Goal: Task Accomplishment & Management: Complete application form

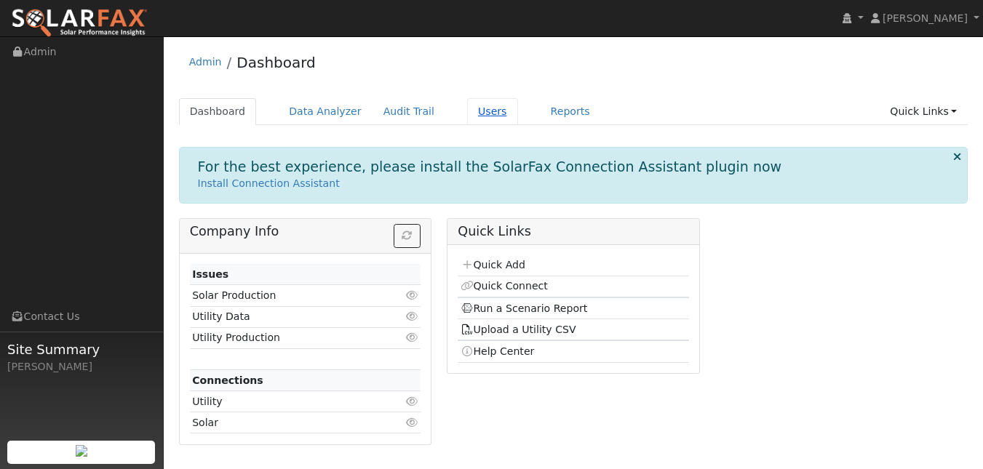
click at [514, 121] on link "Users" at bounding box center [492, 111] width 51 height 27
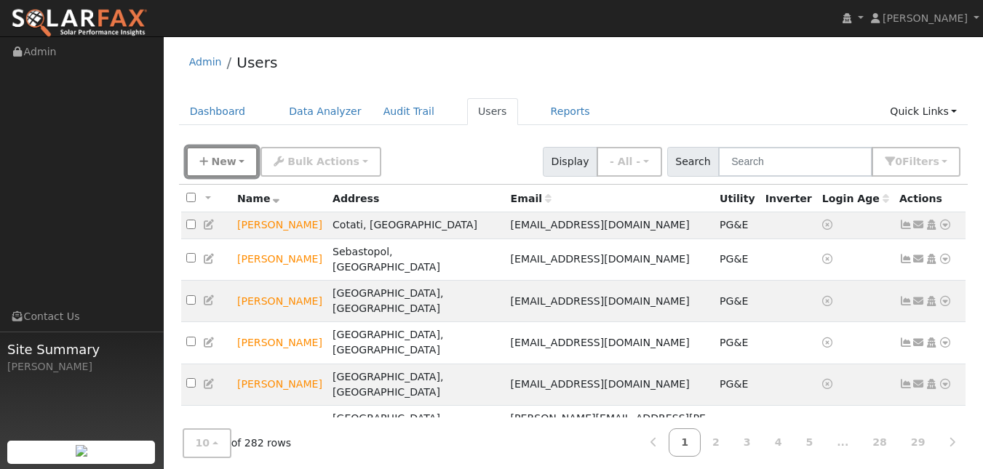
click at [218, 167] on span "New" at bounding box center [223, 162] width 25 height 12
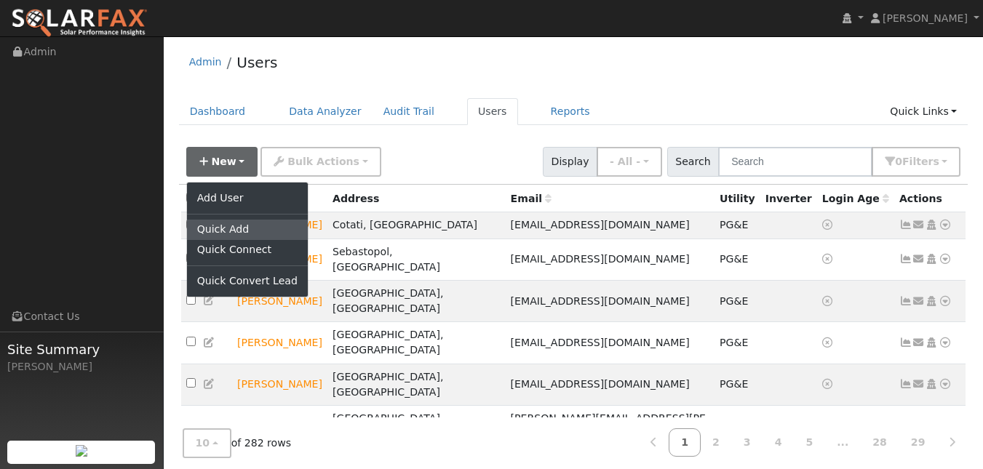
click at [236, 240] on link "Quick Add" at bounding box center [247, 230] width 121 height 20
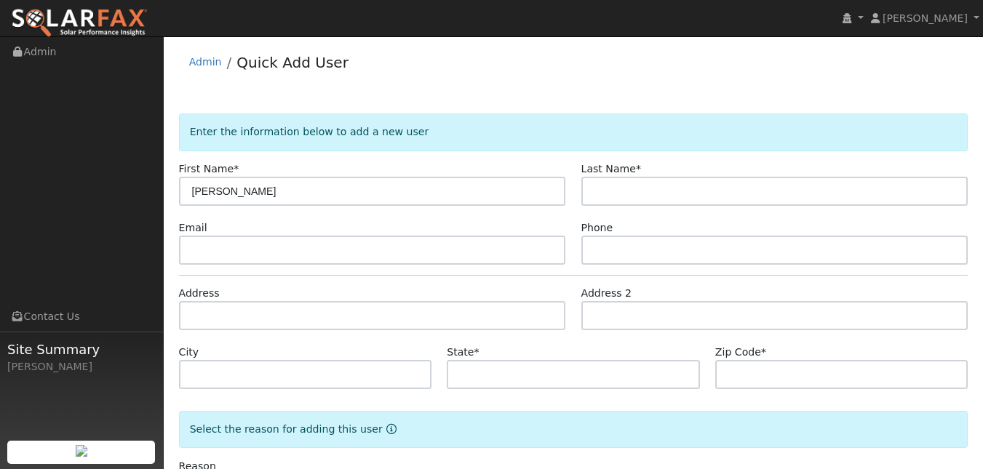
type input "[PERSON_NAME]"
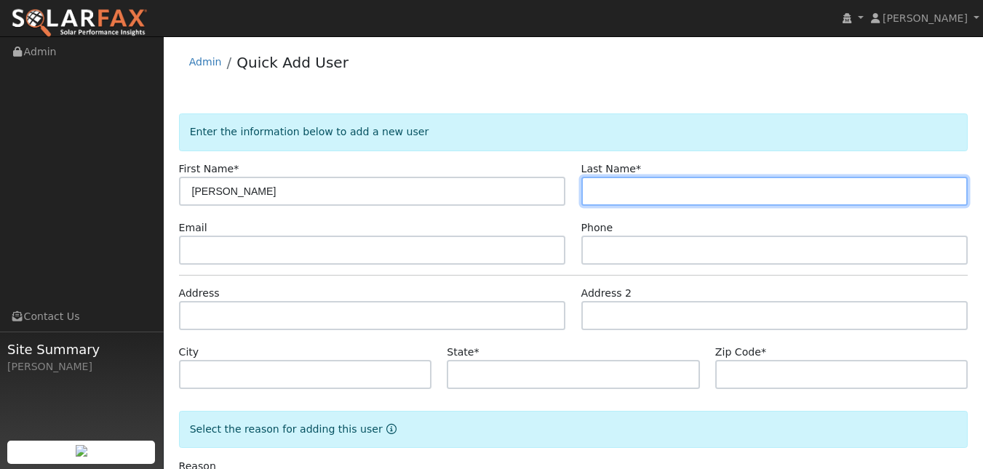
click at [623, 206] on input "text" at bounding box center [774, 191] width 387 height 29
click at [632, 206] on input "text" at bounding box center [774, 191] width 387 height 29
paste input "Escoffier"
type input "Escoffier"
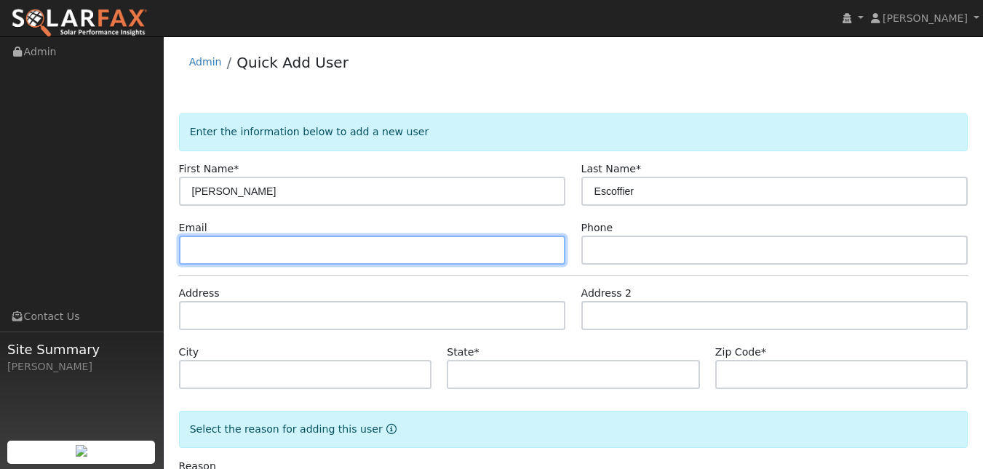
click at [415, 265] on input "text" at bounding box center [372, 250] width 387 height 29
paste input "alfred239@gmail.com"
type input "alfred239@gmail.com"
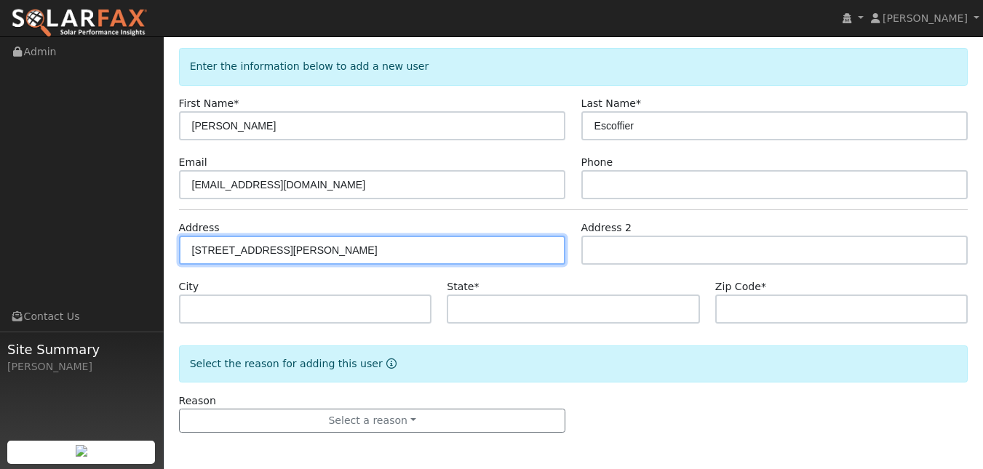
scroll to position [105, 0]
click at [297, 252] on input "464 troy lane" at bounding box center [372, 250] width 387 height 29
type input "4"
type input "464 Troy Lane"
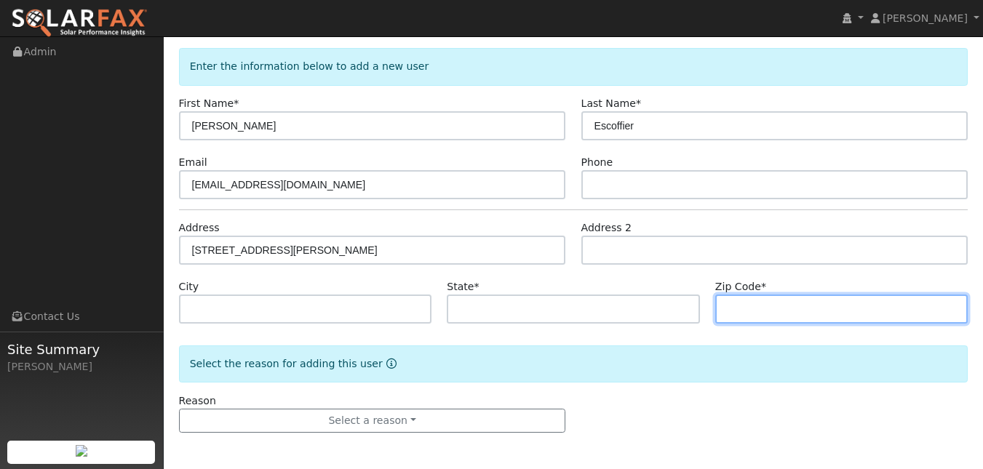
click at [757, 319] on input "text" at bounding box center [841, 309] width 253 height 29
type input "95476"
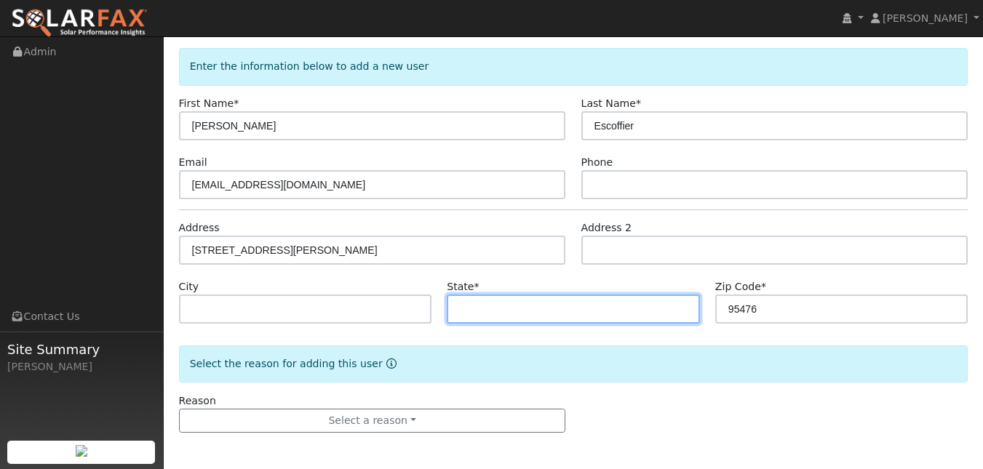
click at [638, 307] on input "text" at bounding box center [573, 309] width 253 height 29
type input "CA"
click at [645, 348] on div "Select the reason for adding this user" at bounding box center [573, 364] width 789 height 37
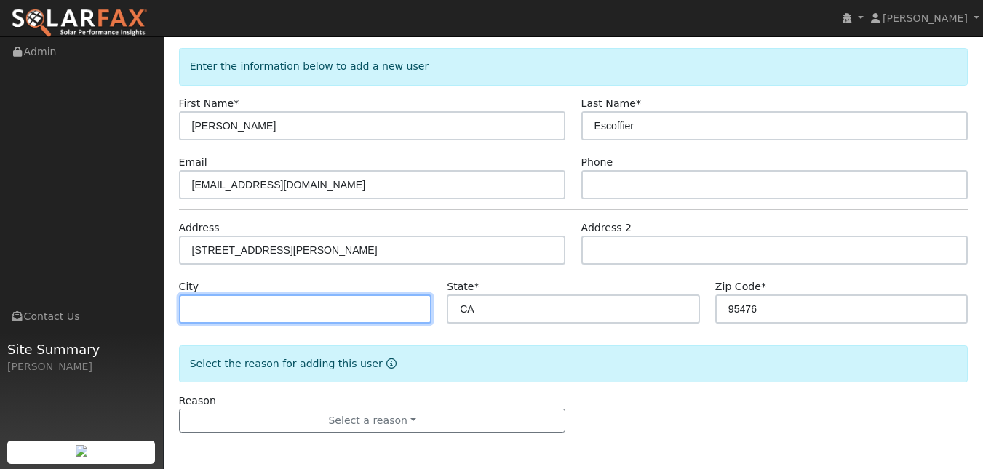
click at [286, 295] on input "text" at bounding box center [305, 309] width 253 height 29
type input "Sonoma"
click at [473, 309] on form "Enter the information below to add a new user First Name * Alfred Last Name * E…" at bounding box center [573, 255] width 789 height 414
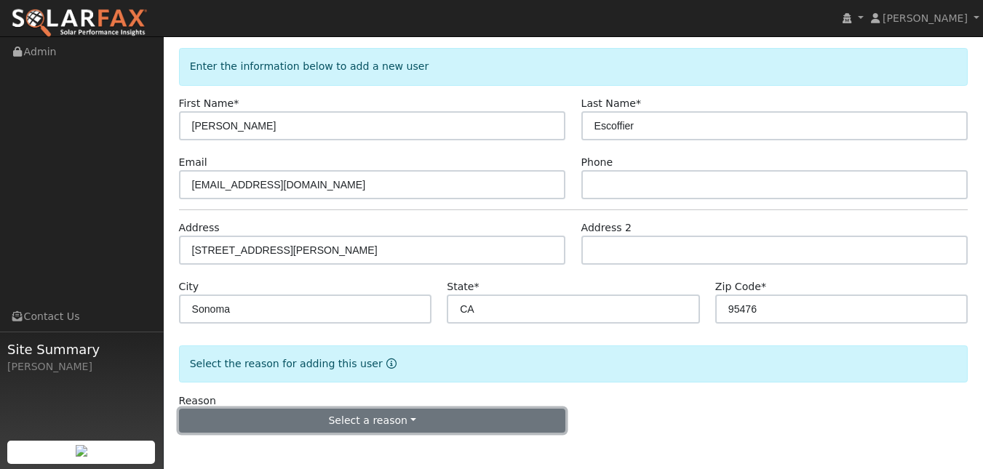
click at [476, 424] on button "Select a reason" at bounding box center [372, 421] width 387 height 25
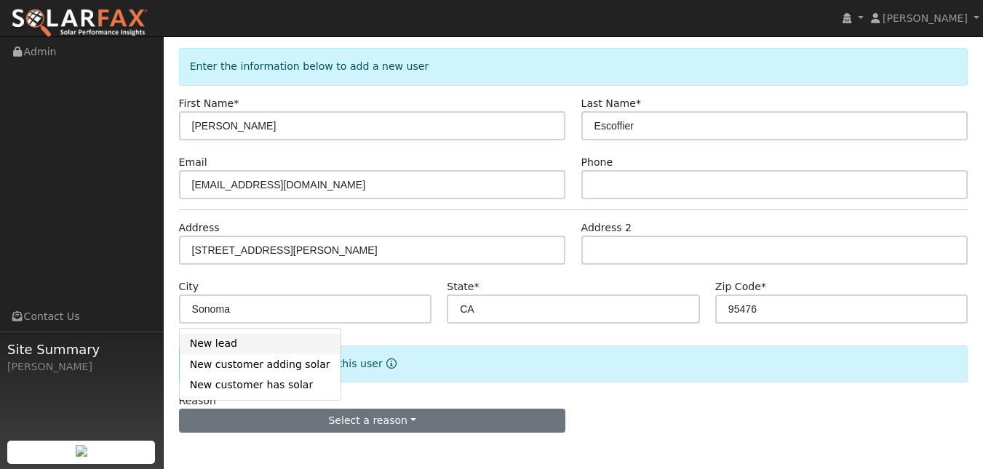
click at [248, 334] on link "New lead" at bounding box center [260, 344] width 161 height 20
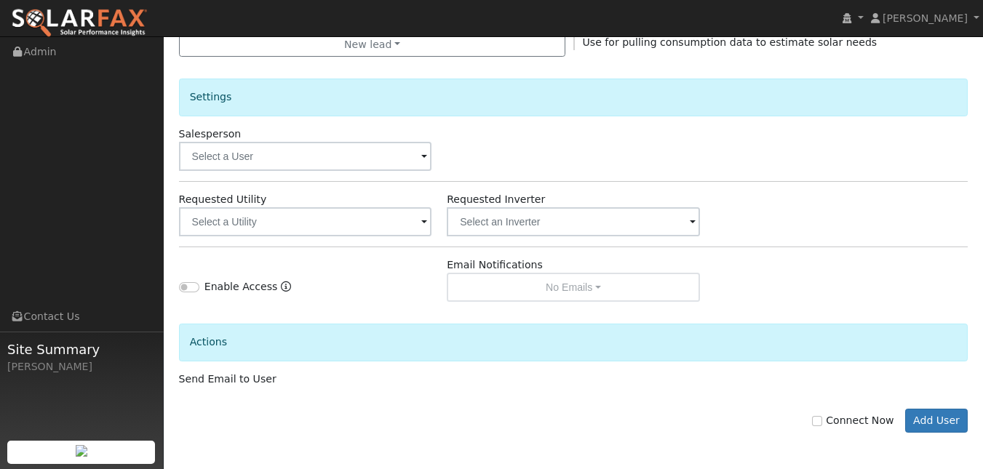
scroll to position [559, 0]
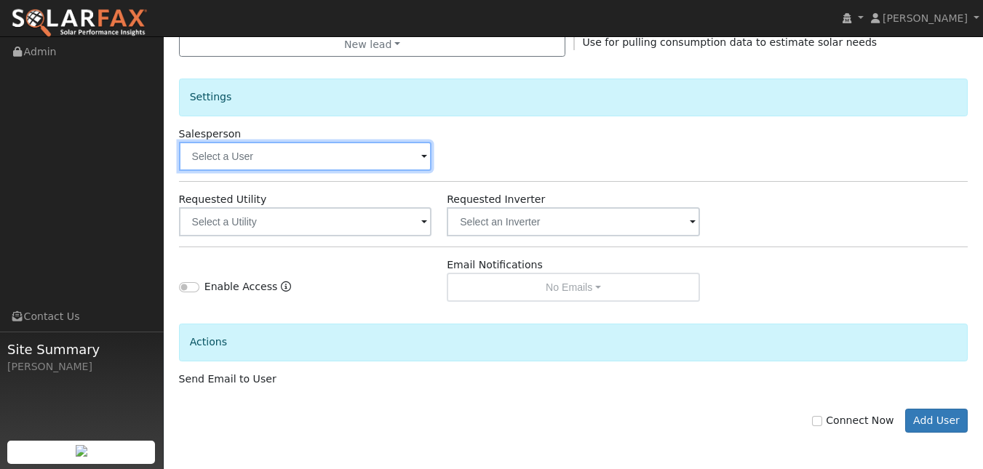
click at [348, 142] on input "text" at bounding box center [305, 156] width 253 height 29
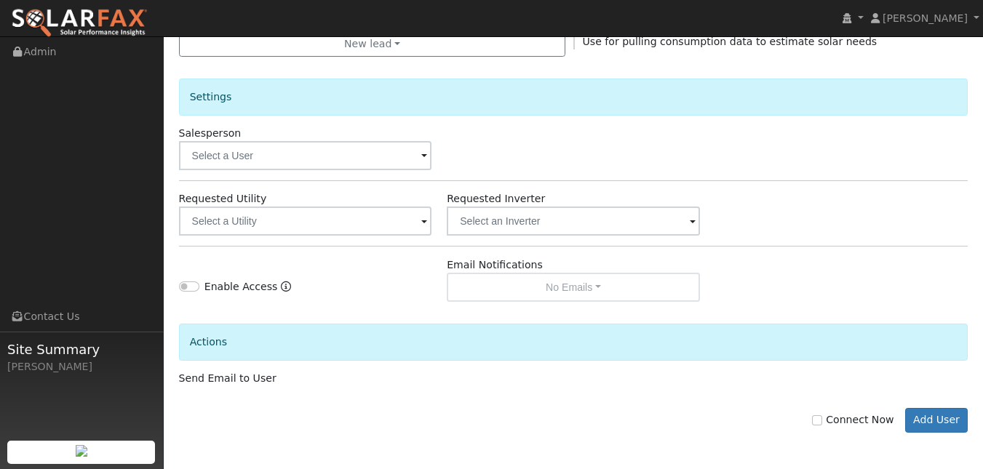
click at [776, 333] on div "Actions" at bounding box center [573, 342] width 789 height 37
click at [920, 421] on button "Add User" at bounding box center [936, 420] width 63 height 25
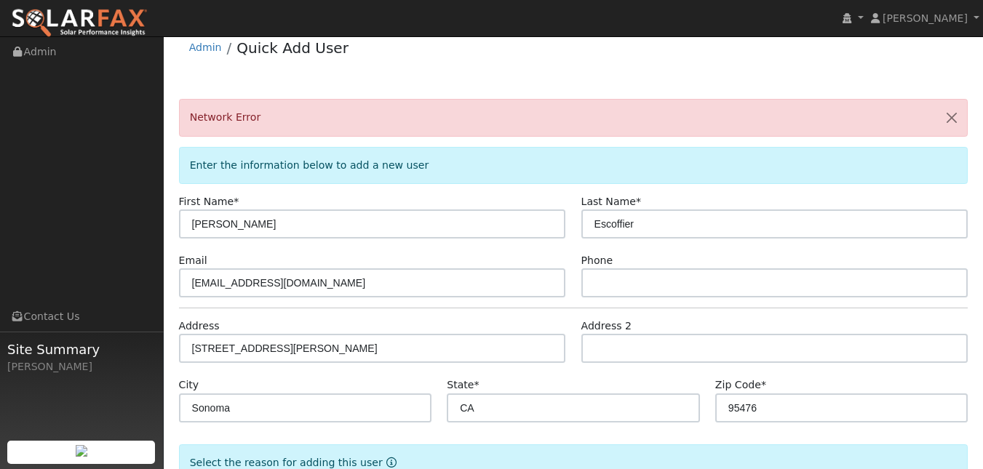
scroll to position [0, 0]
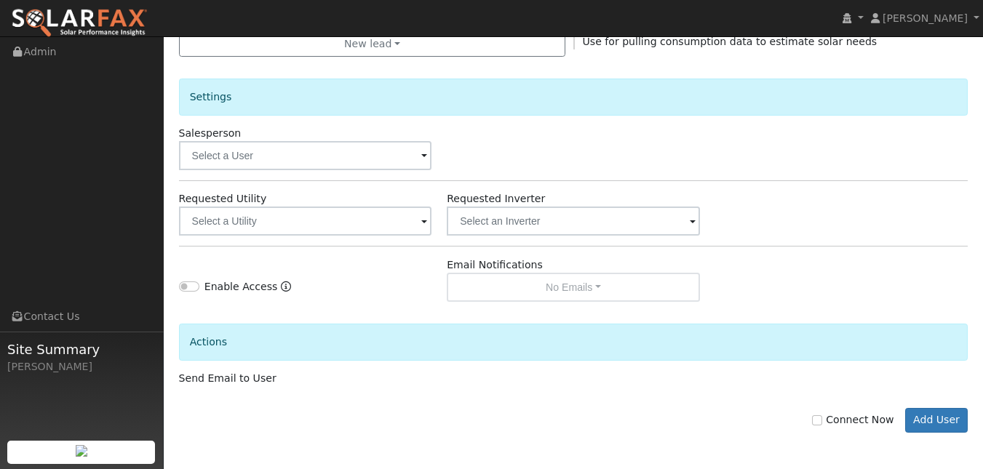
scroll to position [618, 0]
click at [933, 417] on button "Add User" at bounding box center [936, 420] width 63 height 25
click at [906, 409] on button "Add User" at bounding box center [936, 420] width 63 height 25
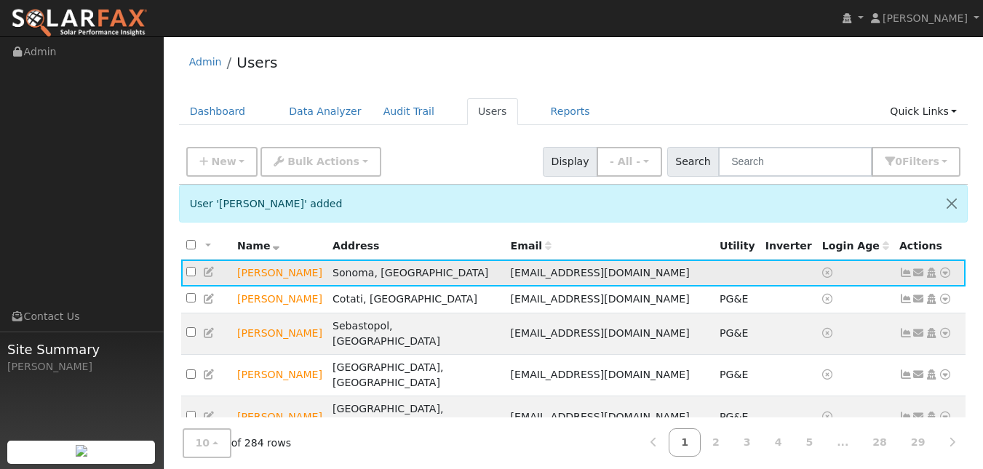
click at [210, 277] on icon at bounding box center [209, 272] width 13 height 10
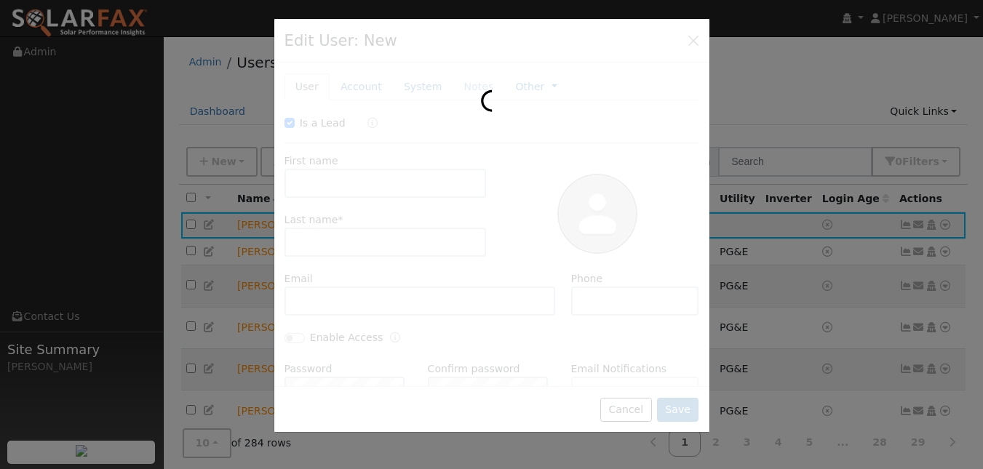
checkbox input "true"
type input "Alfred"
type input "Escoffier"
type input "alfred239@gmail.com"
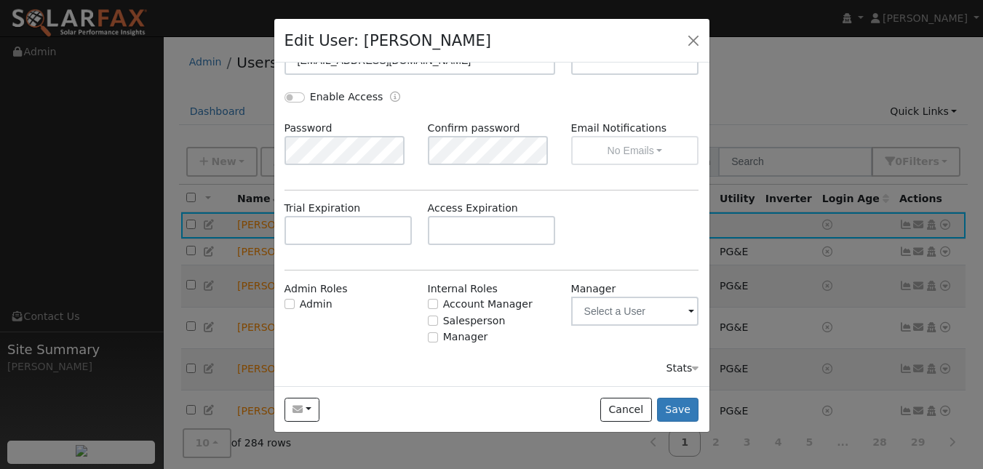
scroll to position [262, 0]
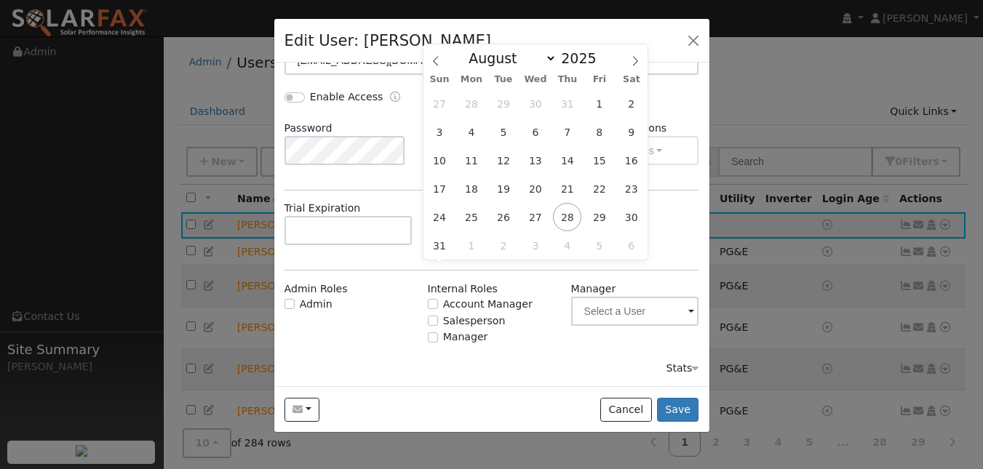
click at [510, 245] on input "text" at bounding box center [492, 230] width 128 height 29
click at [630, 58] on icon at bounding box center [635, 61] width 10 height 10
select select "8"
click at [535, 135] on span "10" at bounding box center [535, 132] width 28 height 28
type input "09/10/2025"
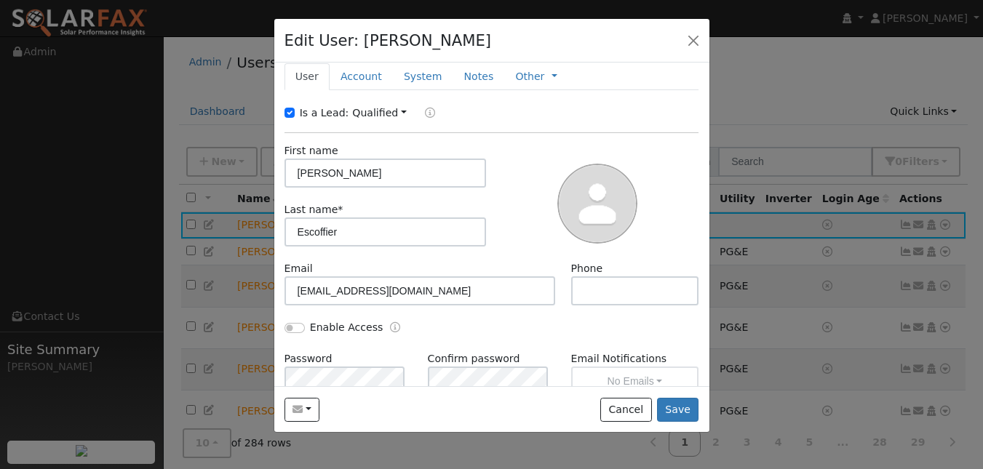
scroll to position [0, 0]
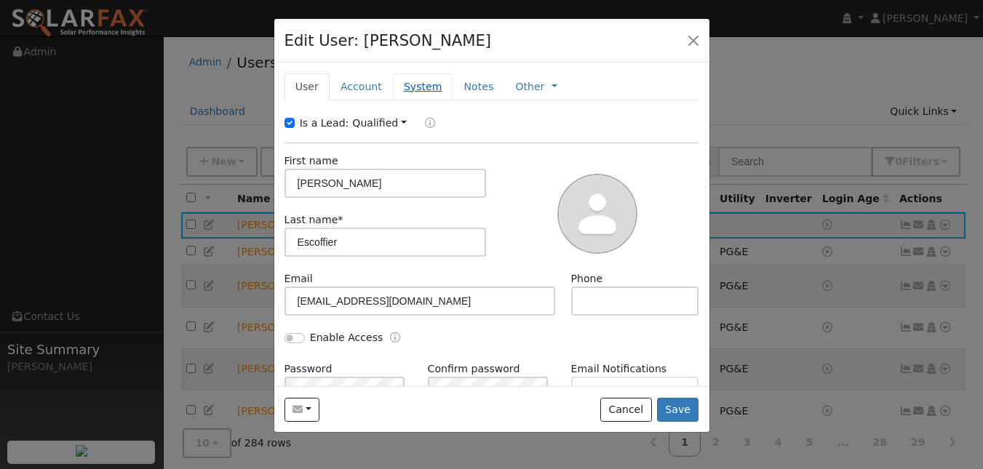
click at [436, 100] on link "System" at bounding box center [423, 86] width 60 height 27
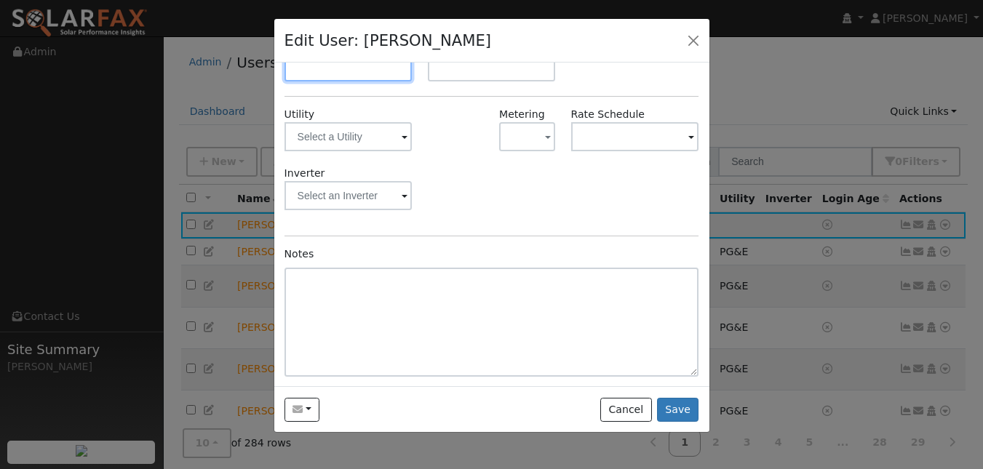
scroll to position [239, 0]
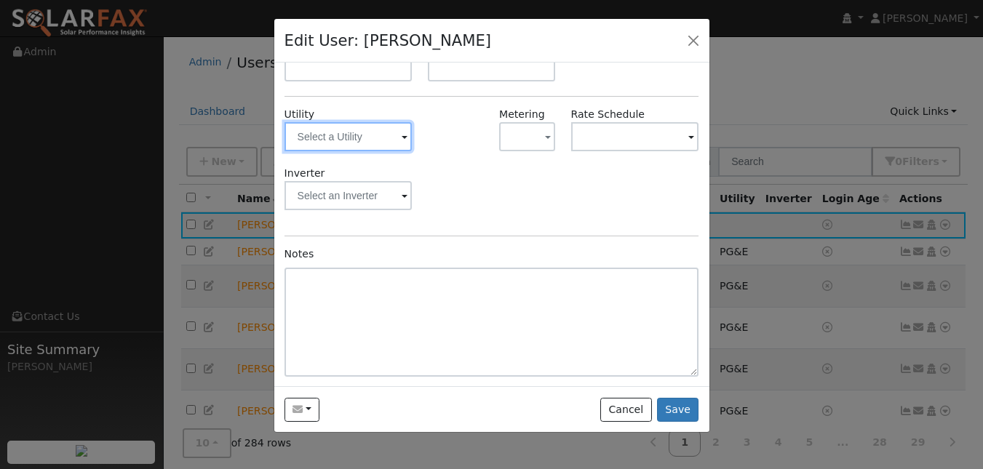
click at [343, 140] on input "text" at bounding box center [348, 136] width 128 height 29
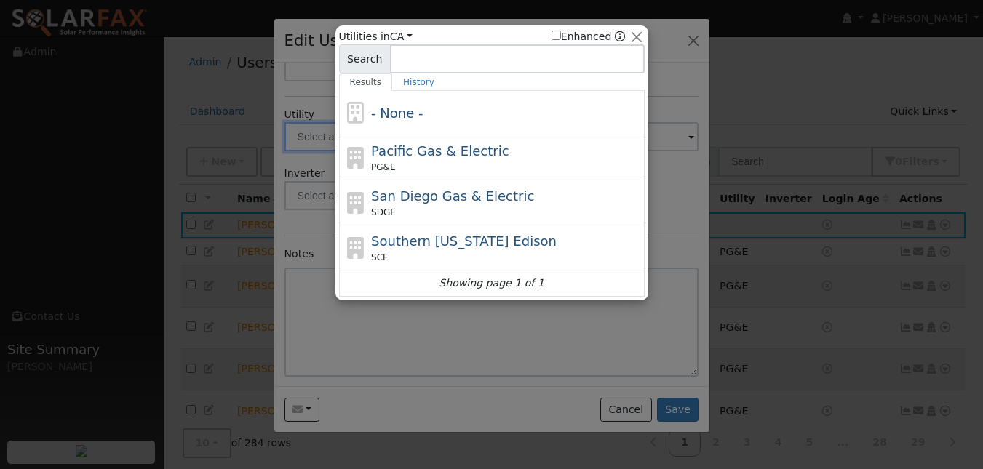
click at [343, 135] on div "- None -" at bounding box center [492, 113] width 306 height 44
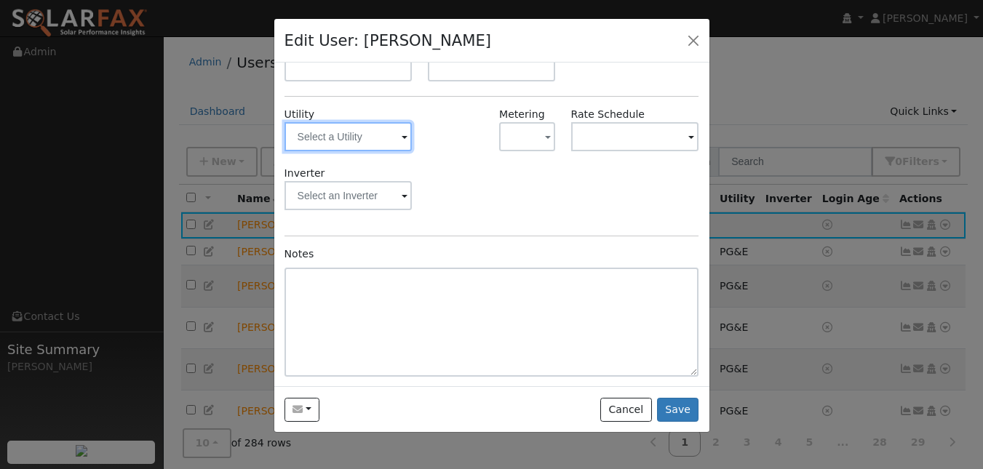
click at [337, 136] on input "text" at bounding box center [348, 136] width 128 height 29
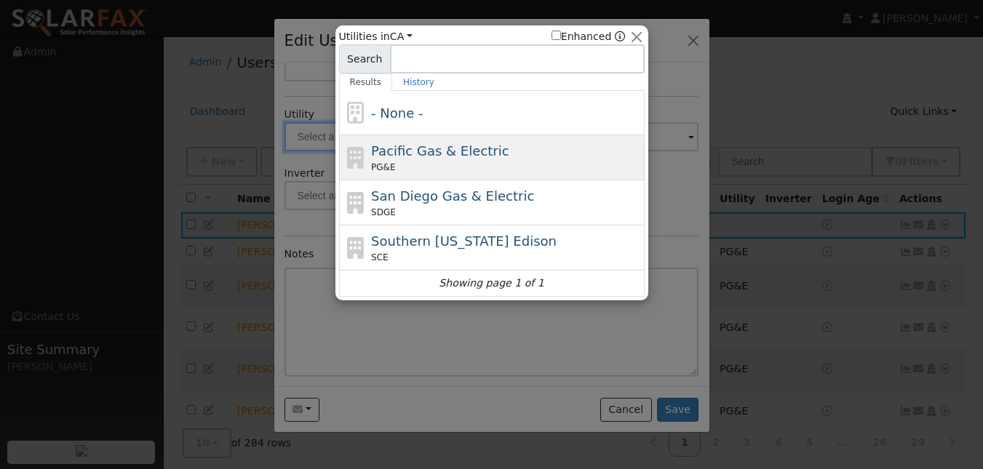
click at [414, 174] on div "PG&E" at bounding box center [506, 167] width 270 height 13
type input "PG&E"
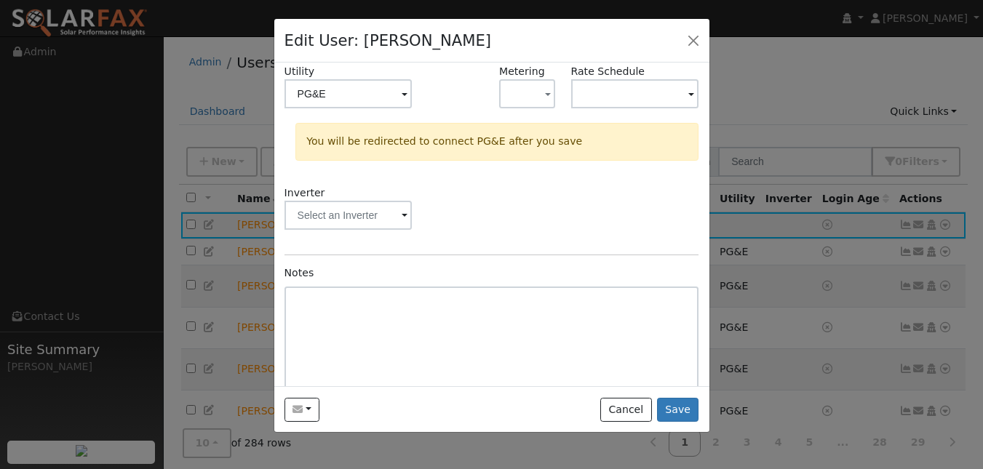
click at [501, 242] on div "Inverter" at bounding box center [491, 215] width 430 height 59
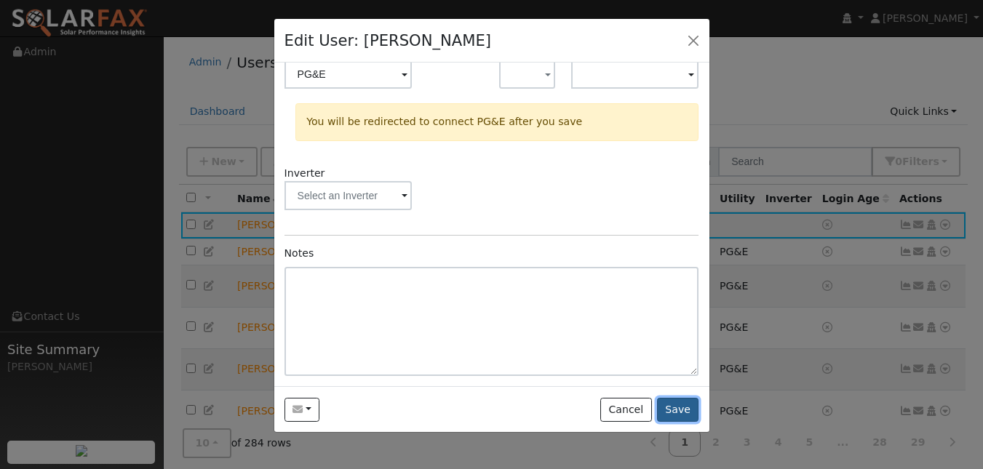
click at [673, 423] on button "Save" at bounding box center [678, 410] width 42 height 25
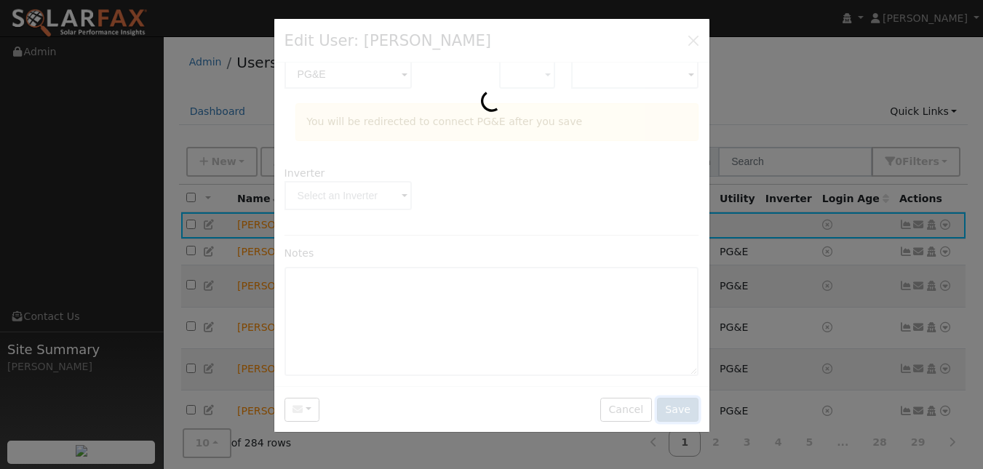
scroll to position [0, 0]
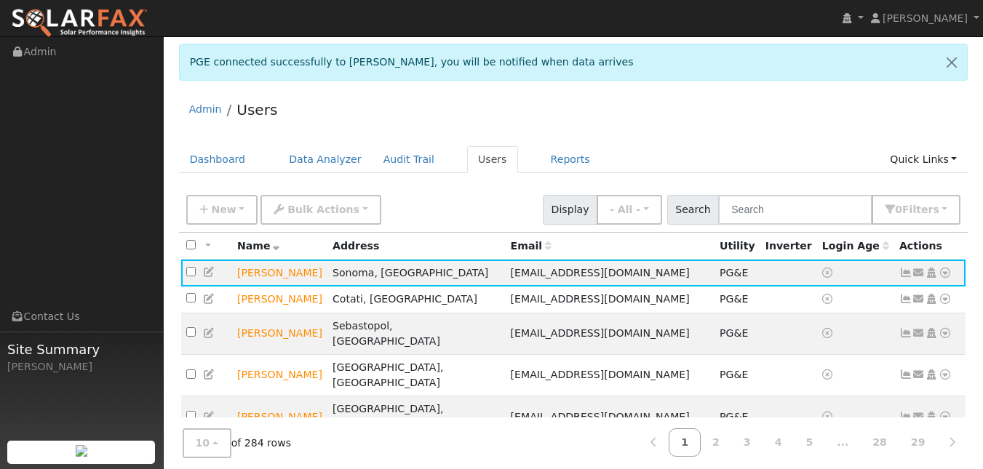
click at [544, 260] on th "Email" at bounding box center [610, 246] width 209 height 27
click at [938, 278] on icon at bounding box center [944, 273] width 13 height 10
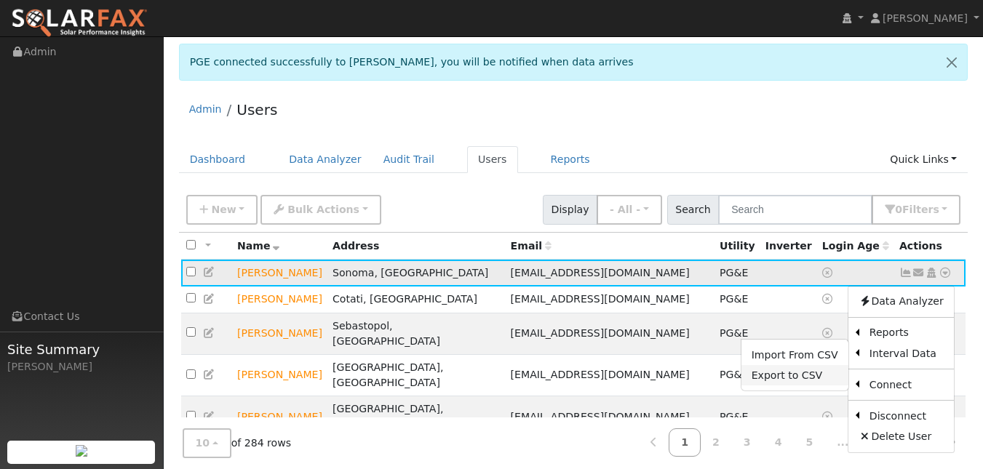
click at [788, 386] on link "Export to CSV" at bounding box center [794, 375] width 107 height 20
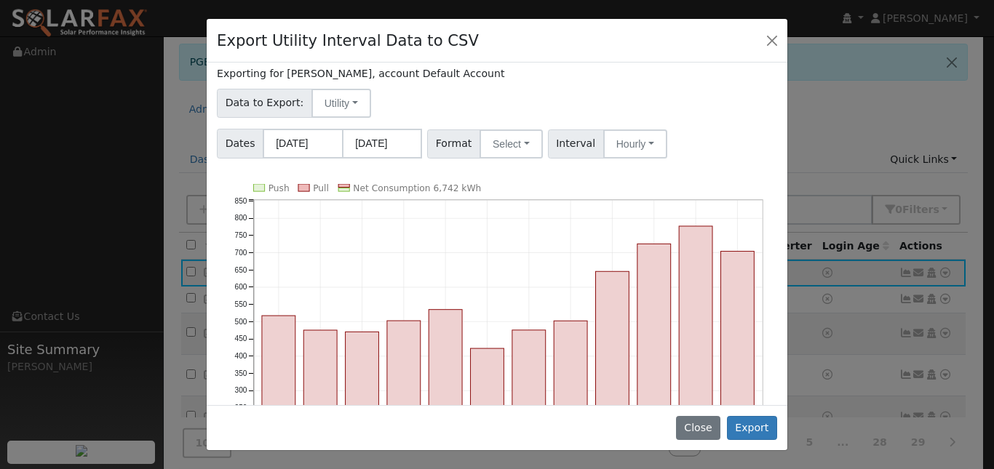
scroll to position [63, 0]
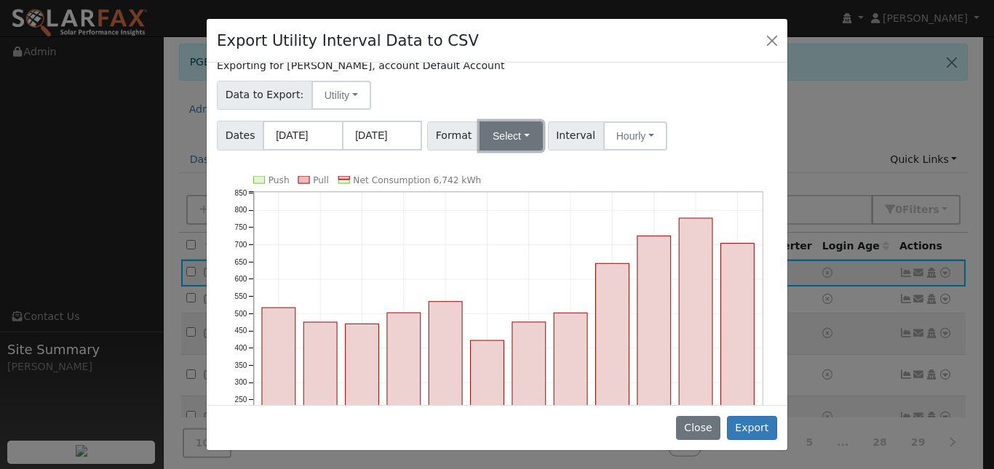
click at [543, 151] on button "Select" at bounding box center [510, 135] width 63 height 29
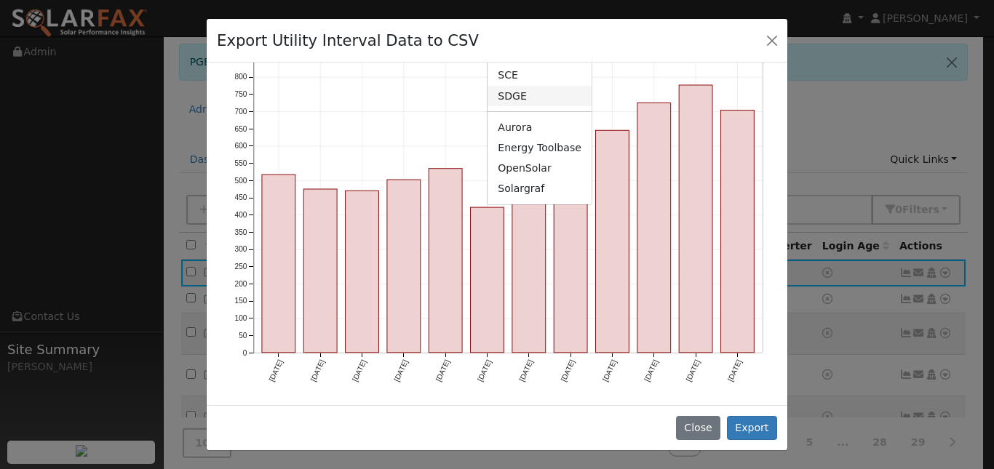
scroll to position [204, 0]
click at [557, 199] on link "Solargraf" at bounding box center [539, 189] width 104 height 20
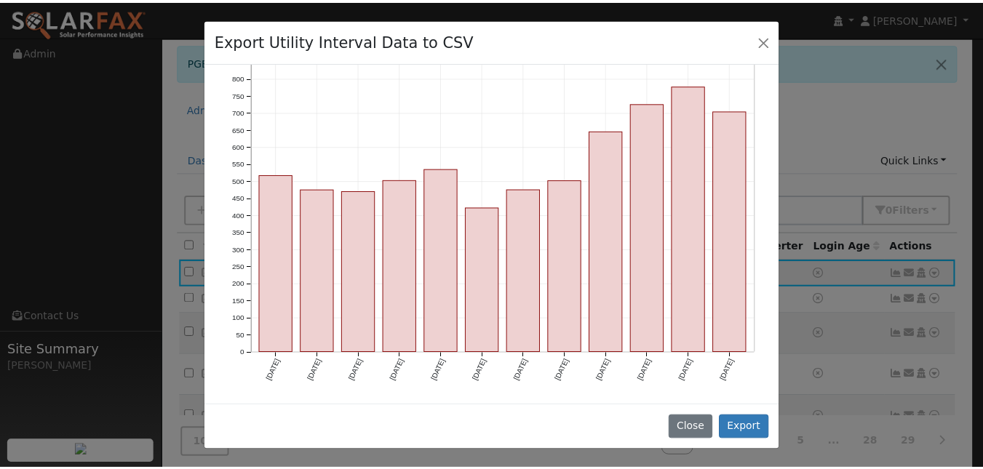
scroll to position [0, 0]
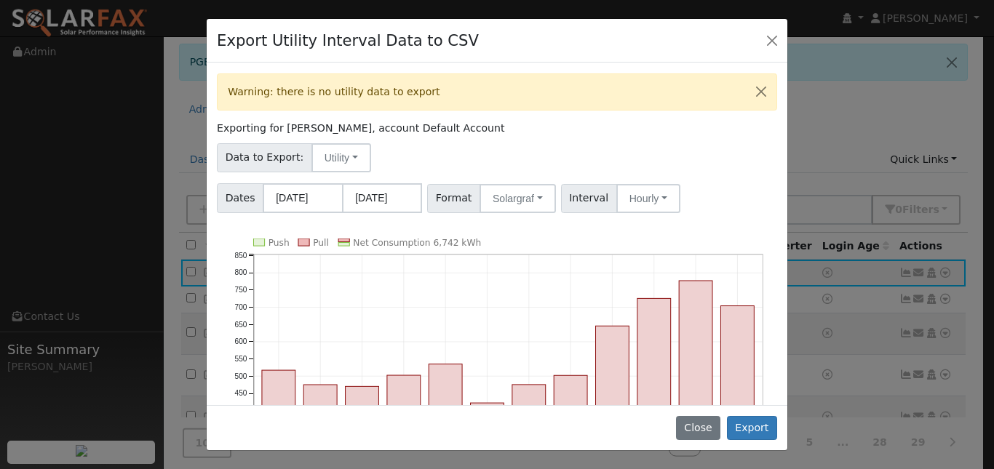
drag, startPoint x: 748, startPoint y: 227, endPoint x: 667, endPoint y: 279, distance: 95.9
click at [667, 279] on icon "Push Pull Net Consumption 6,742 kWh Aug '24 Sep '24 Oct '24 Nov '24 Dec '24 Jan…" at bounding box center [497, 420] width 560 height 362
click at [749, 416] on button "Export" at bounding box center [752, 428] width 50 height 25
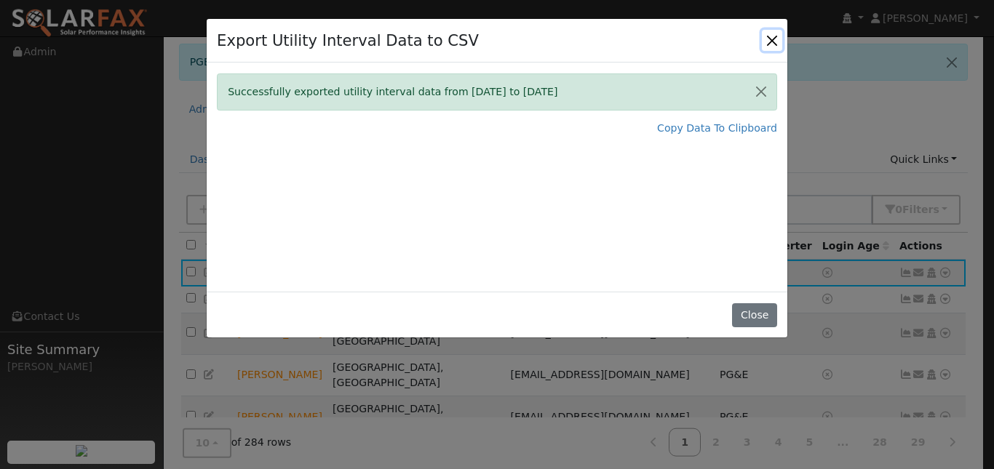
click at [762, 46] on button "Close" at bounding box center [772, 40] width 20 height 20
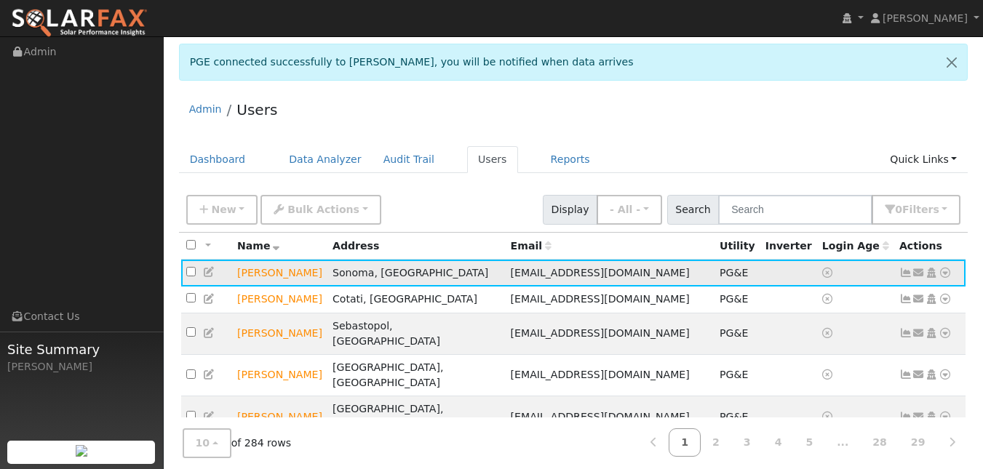
click at [939, 278] on icon at bounding box center [944, 273] width 13 height 10
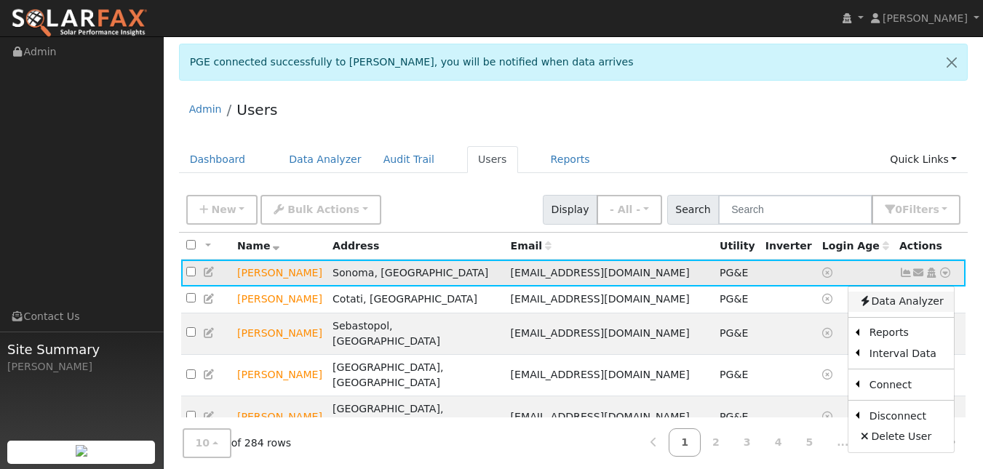
click at [911, 312] on link "Data Analyzer" at bounding box center [900, 302] width 105 height 20
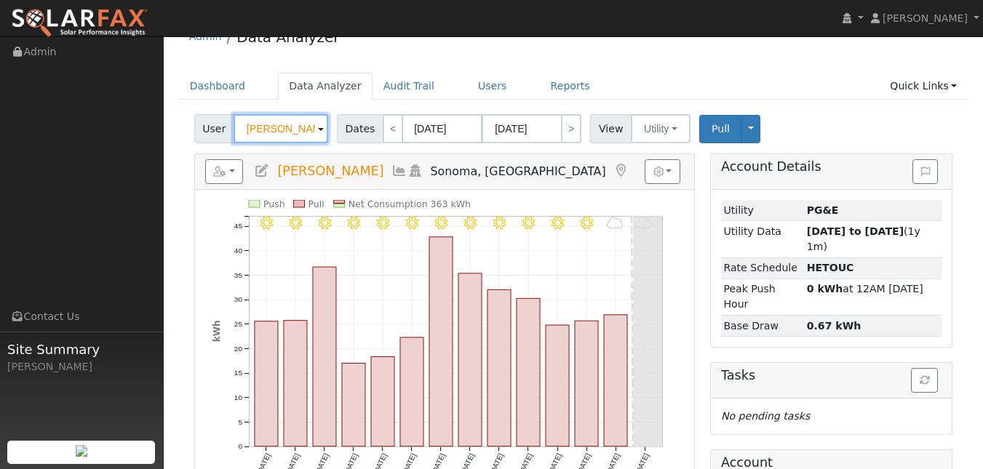
scroll to position [14, 0]
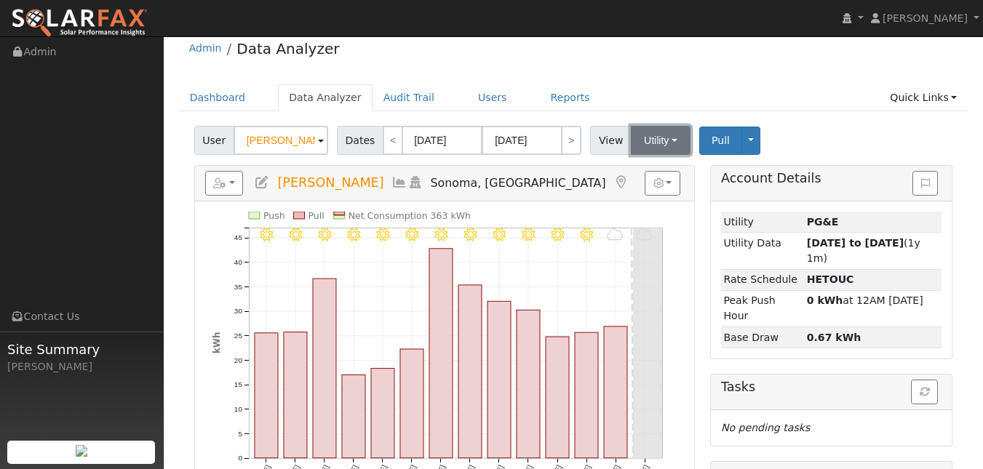
click at [690, 155] on button "Utility" at bounding box center [661, 140] width 60 height 29
drag, startPoint x: 704, startPoint y: 157, endPoint x: 605, endPoint y: 171, distance: 99.9
click at [605, 155] on div "User Alfred Escoffier Account Default Account Default Account 464 Troy Lane, So…" at bounding box center [573, 138] width 764 height 34
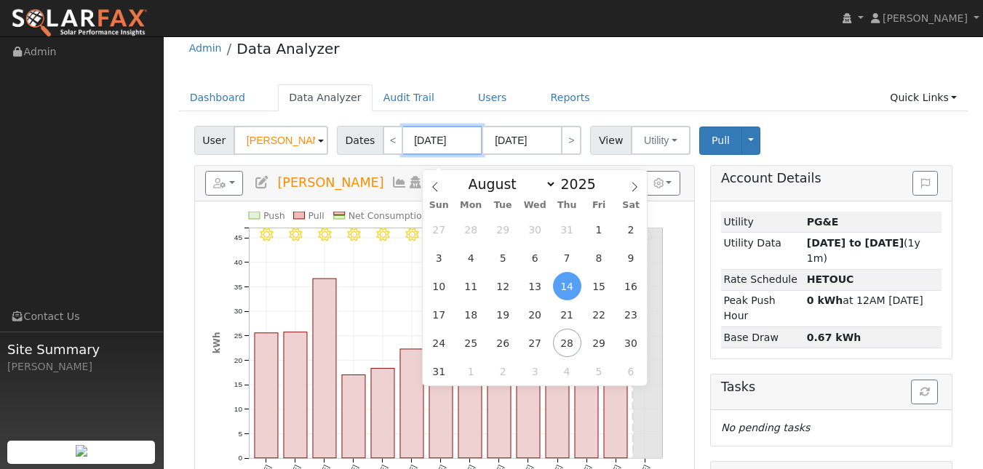
click at [440, 155] on input "08/14/2025" at bounding box center [442, 140] width 80 height 29
click at [599, 182] on span at bounding box center [604, 180] width 10 height 8
click at [599, 186] on span at bounding box center [604, 188] width 10 height 8
type input "2024"
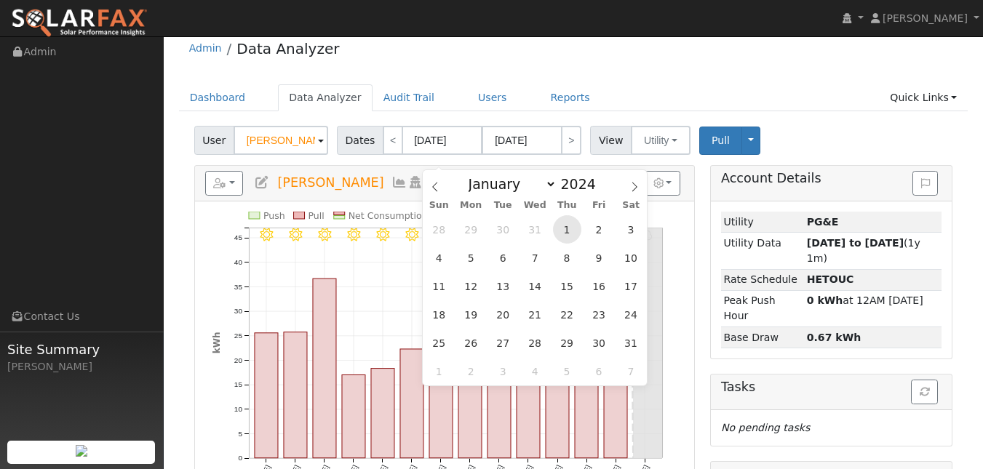
click at [567, 228] on span "1" at bounding box center [567, 229] width 28 height 28
type input "08/01/2024"
type input "08/31/2024"
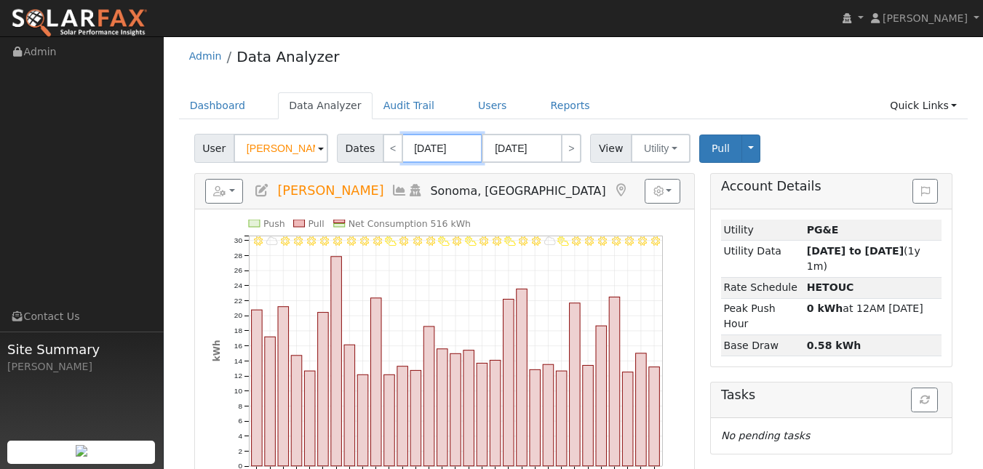
scroll to position [4, 0]
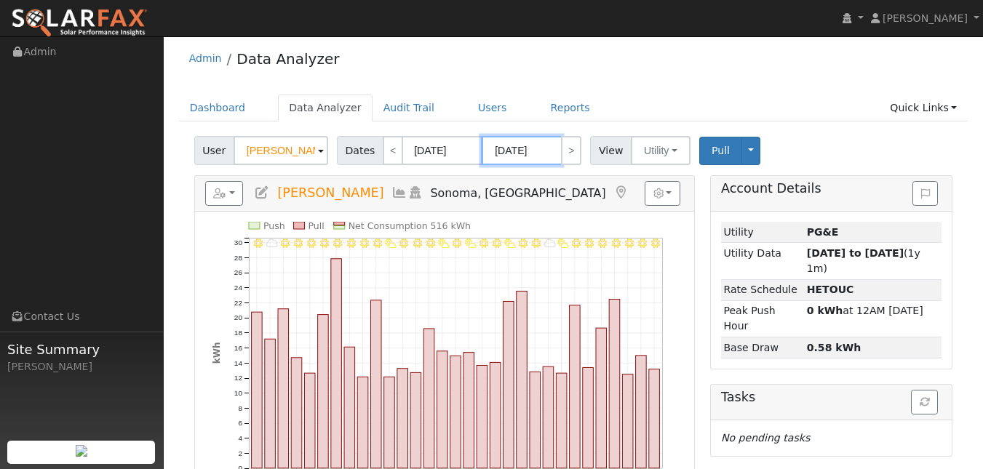
click at [562, 165] on input "08/31/2024" at bounding box center [522, 150] width 80 height 29
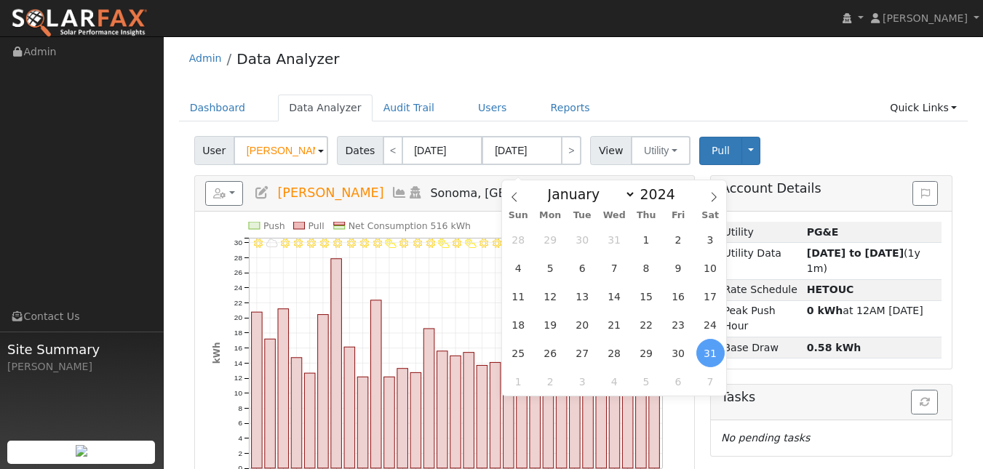
click at [860, 165] on div "User Alfred Escoffier Account Default Account Default Account 464 Troy Lane, So…" at bounding box center [573, 148] width 764 height 34
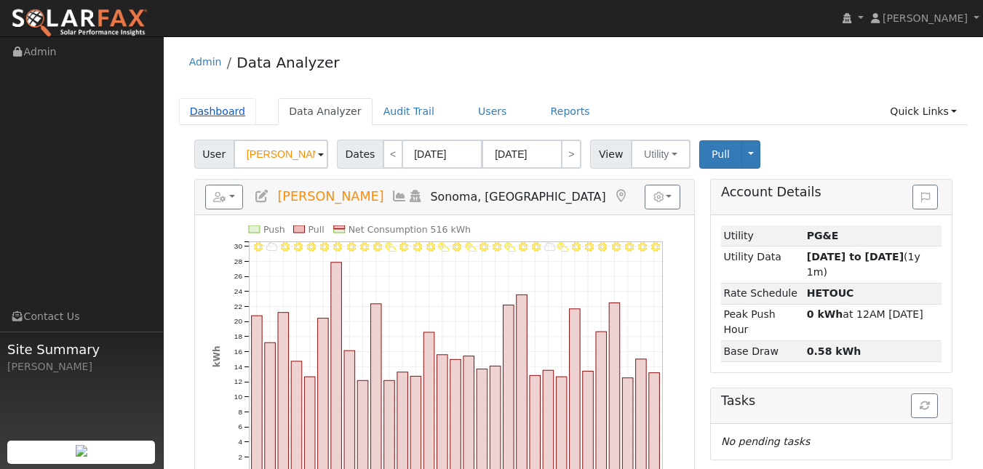
click at [246, 116] on link "Dashboard" at bounding box center [218, 111] width 78 height 27
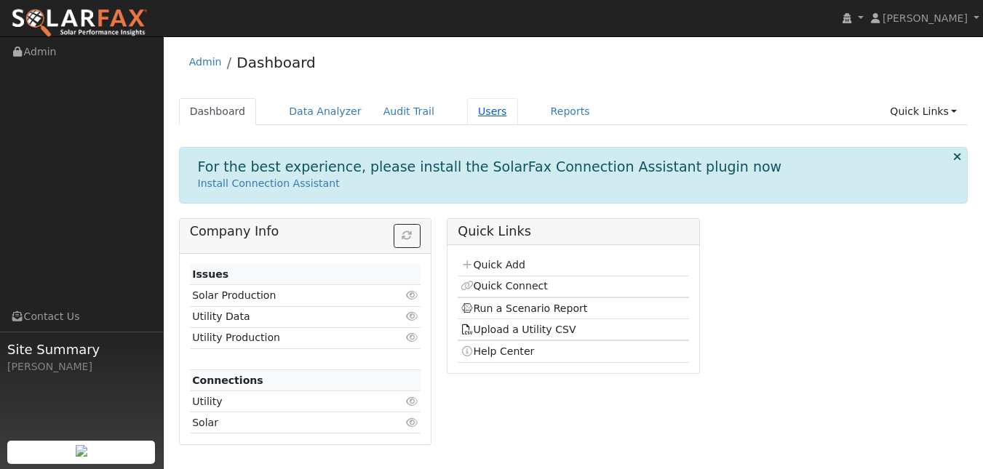
click at [518, 122] on link "Users" at bounding box center [492, 111] width 51 height 27
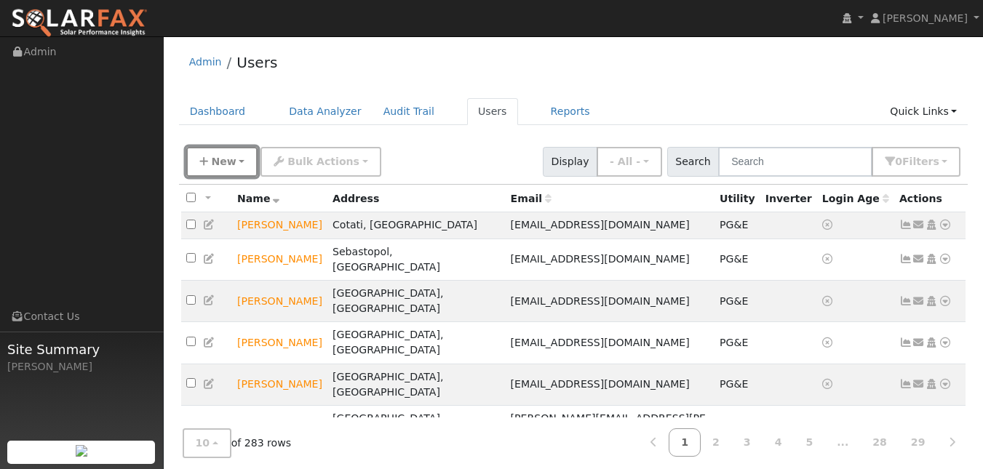
click at [191, 177] on button "New" at bounding box center [222, 162] width 72 height 30
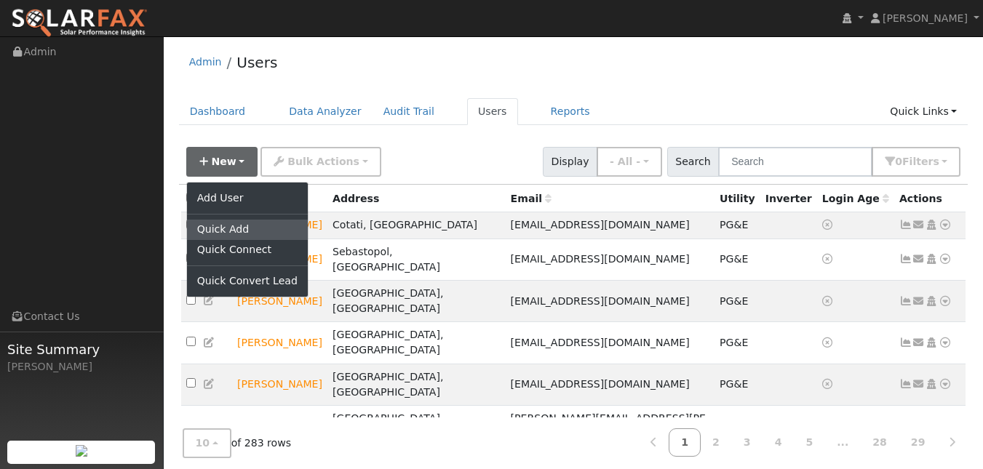
click at [241, 240] on link "Quick Add" at bounding box center [247, 230] width 121 height 20
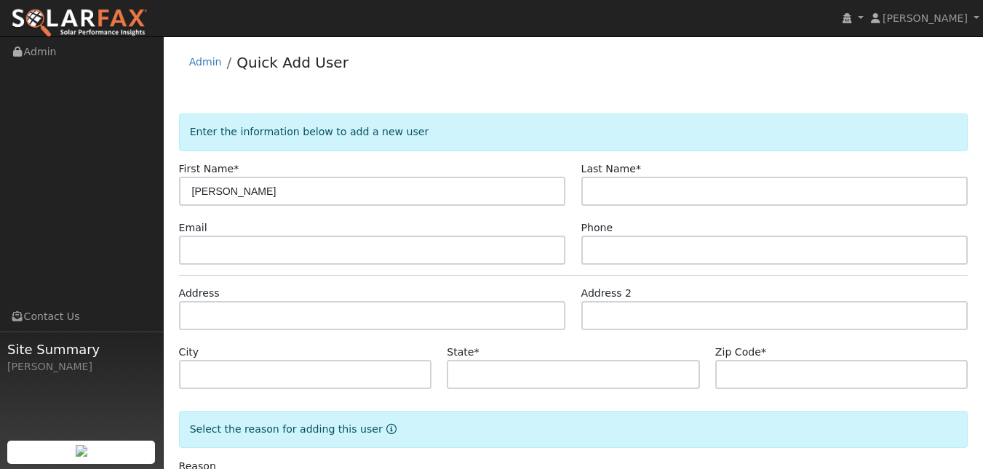
type input "[PERSON_NAME]"
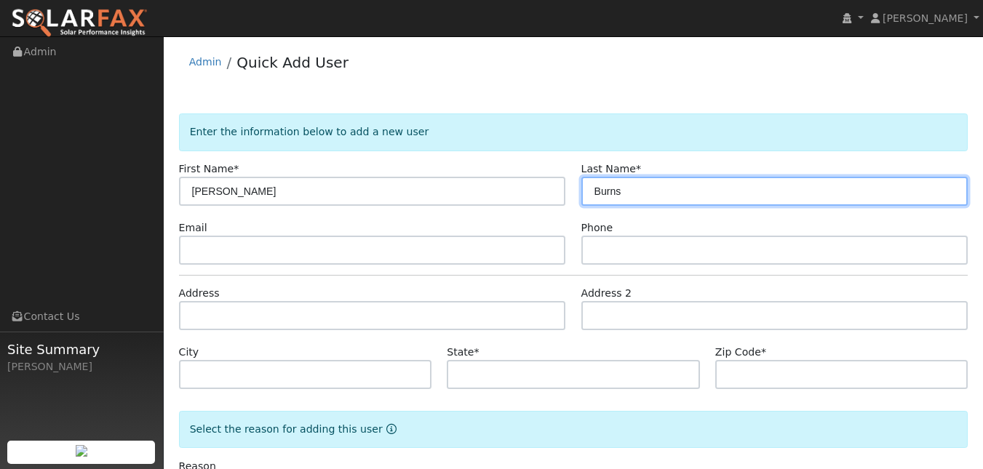
type input "Burns"
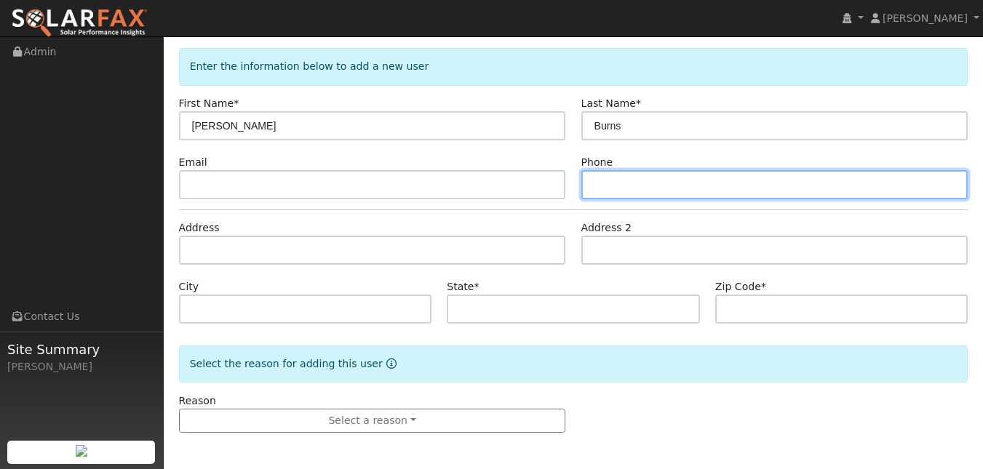
scroll to position [125, 0]
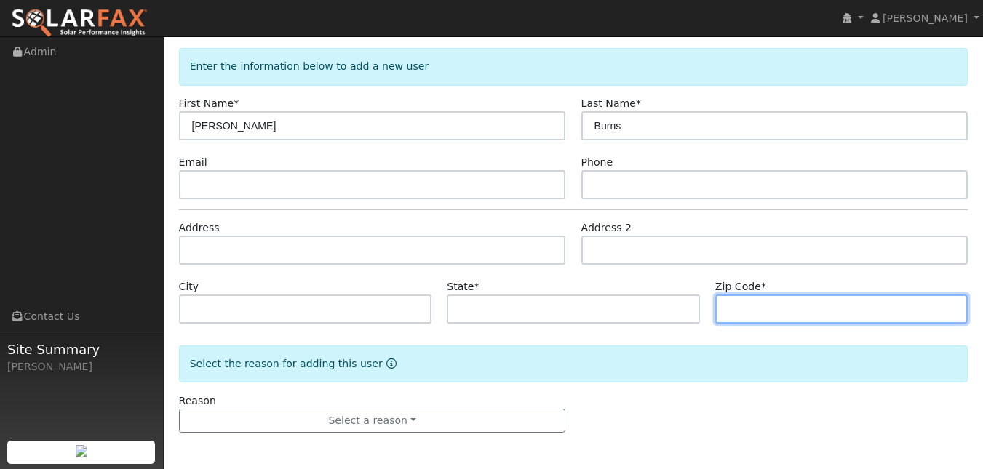
click at [773, 295] on input "text" at bounding box center [841, 309] width 253 height 29
type input "95442"
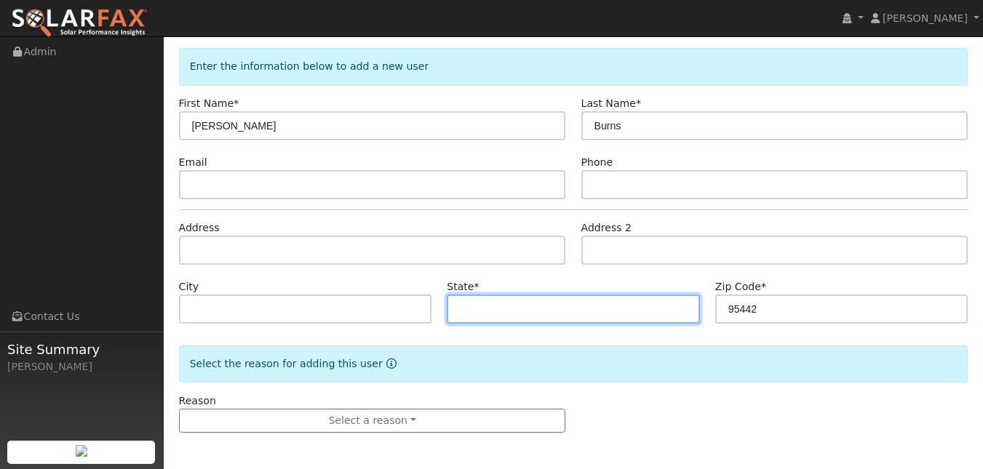
click at [638, 295] on input "text" at bounding box center [573, 309] width 253 height 29
type input "CA"
click at [658, 346] on div "Select the reason for adding this user" at bounding box center [573, 364] width 789 height 37
click at [570, 346] on div "Select the reason for adding this user" at bounding box center [573, 364] width 789 height 37
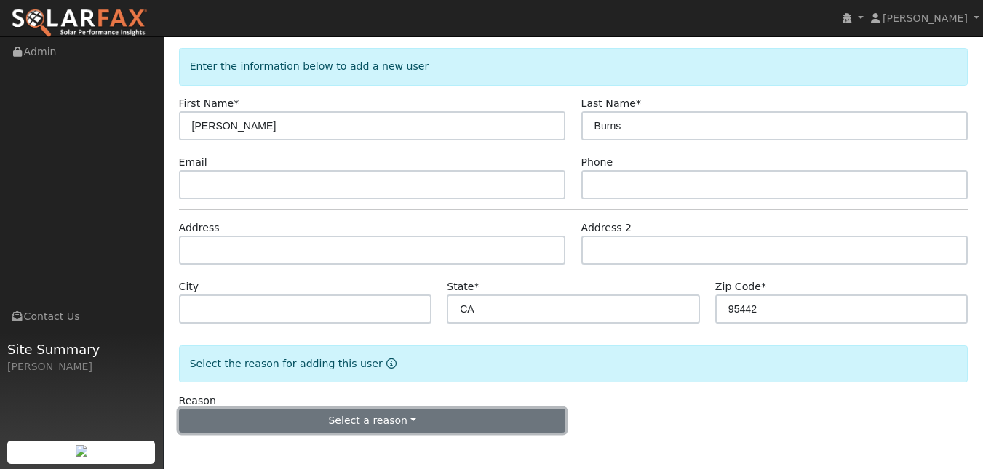
click at [495, 415] on button "Select a reason" at bounding box center [372, 421] width 387 height 25
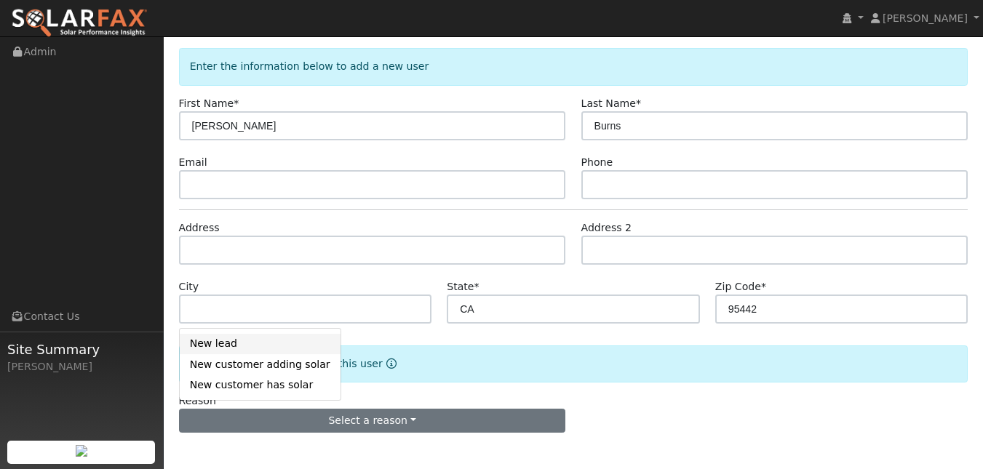
click at [245, 334] on link "New lead" at bounding box center [260, 344] width 161 height 20
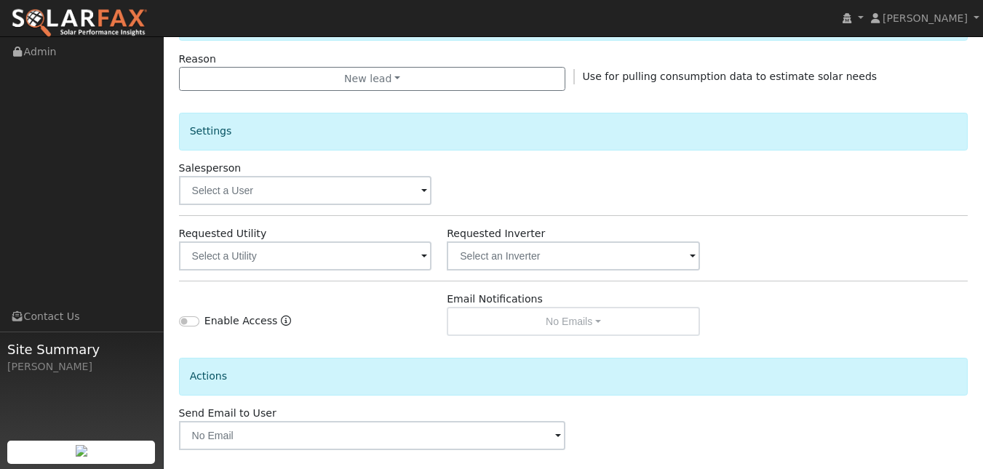
scroll to position [589, 0]
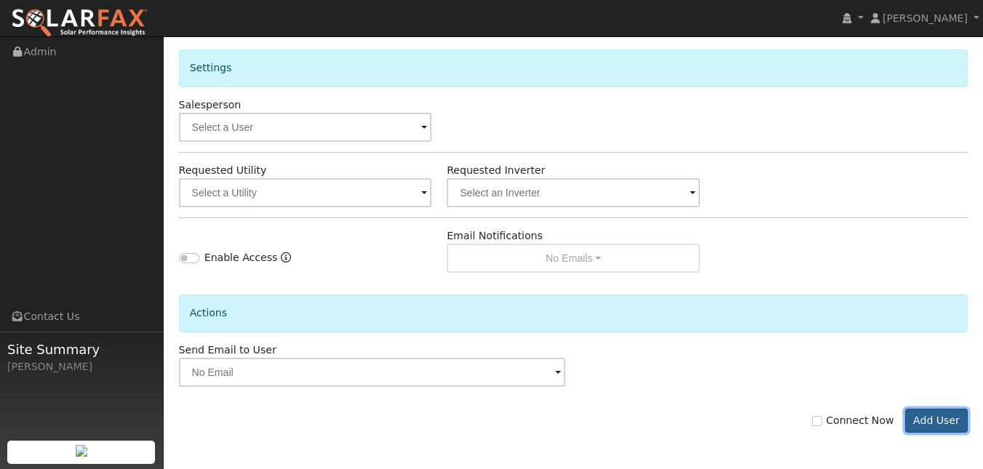
click at [936, 420] on button "Add User" at bounding box center [936, 421] width 63 height 25
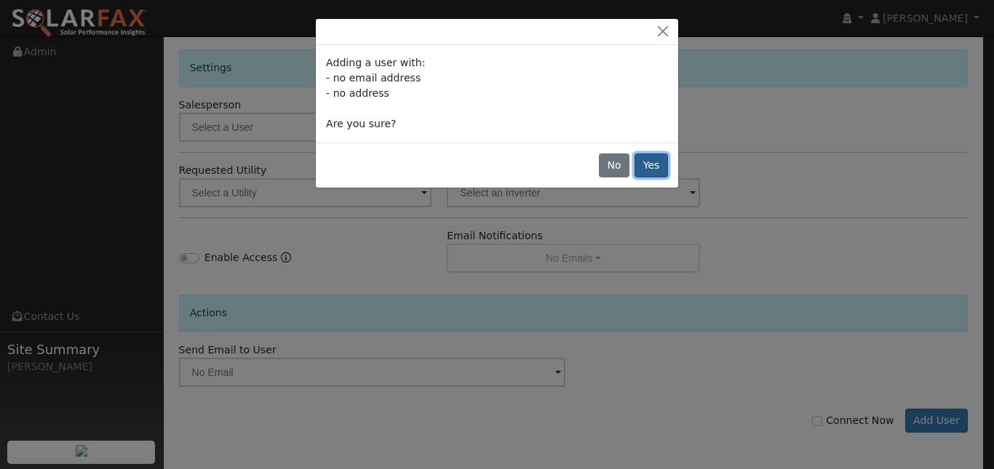
click at [640, 178] on button "Yes" at bounding box center [650, 165] width 33 height 25
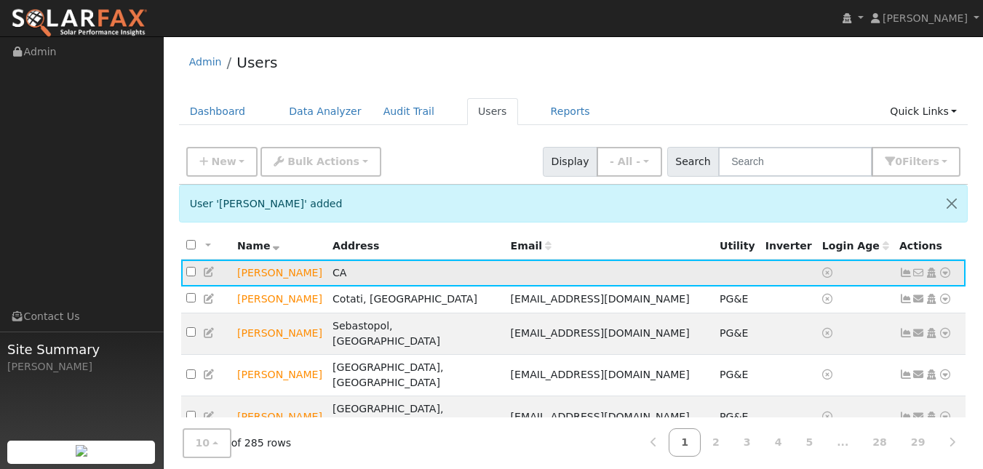
click at [210, 277] on icon at bounding box center [209, 272] width 13 height 10
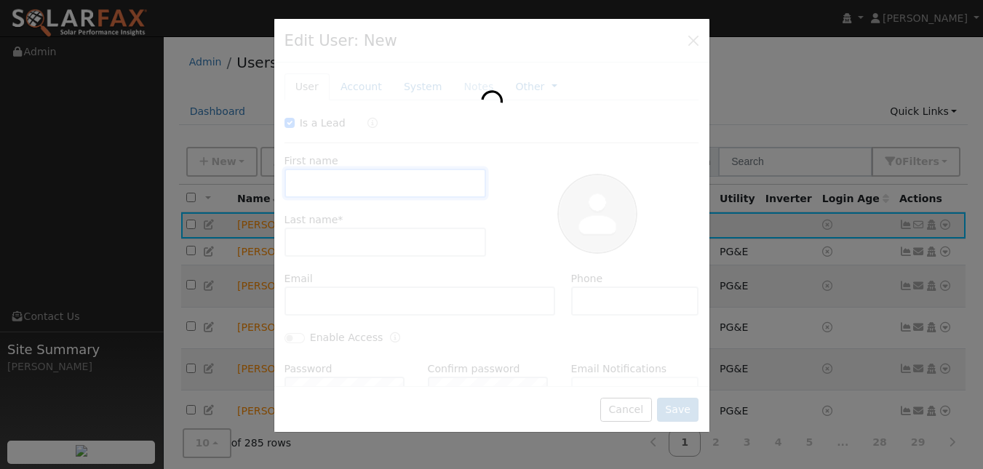
checkbox input "true"
type input "Brian"
type input "Burns"
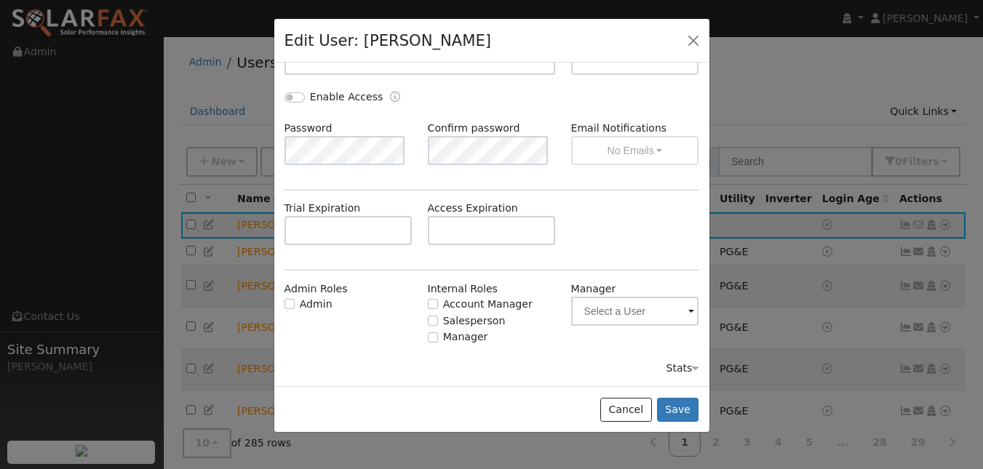
scroll to position [252, 0]
click at [503, 245] on input "text" at bounding box center [492, 230] width 128 height 29
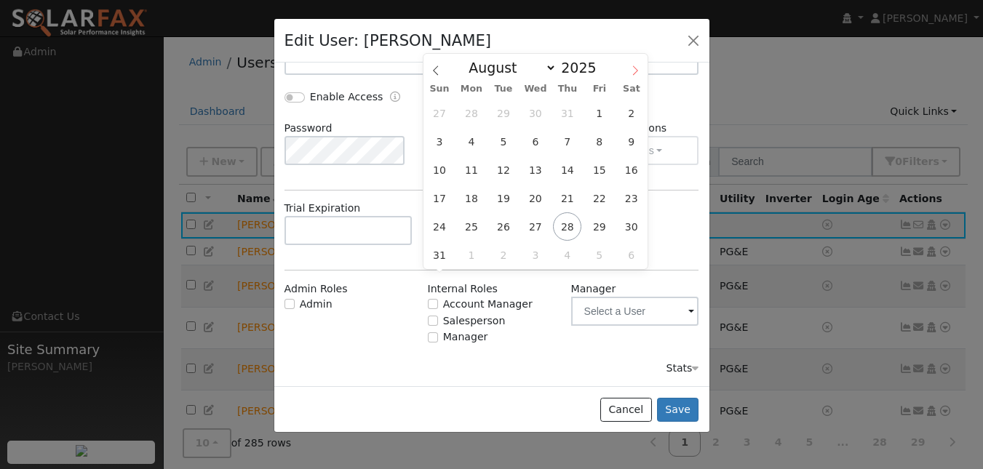
click at [637, 74] on icon at bounding box center [635, 70] width 10 height 10
select select "8"
click at [567, 164] on span "18" at bounding box center [567, 170] width 28 height 28
type input "[DATE]"
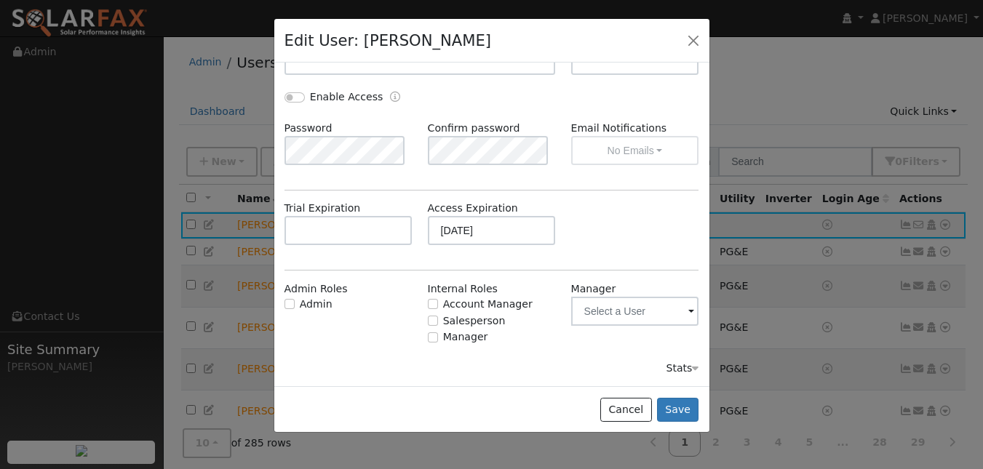
click at [611, 260] on div "Trial Expiration Access Expiration 09/18/2025" at bounding box center [491, 230] width 430 height 59
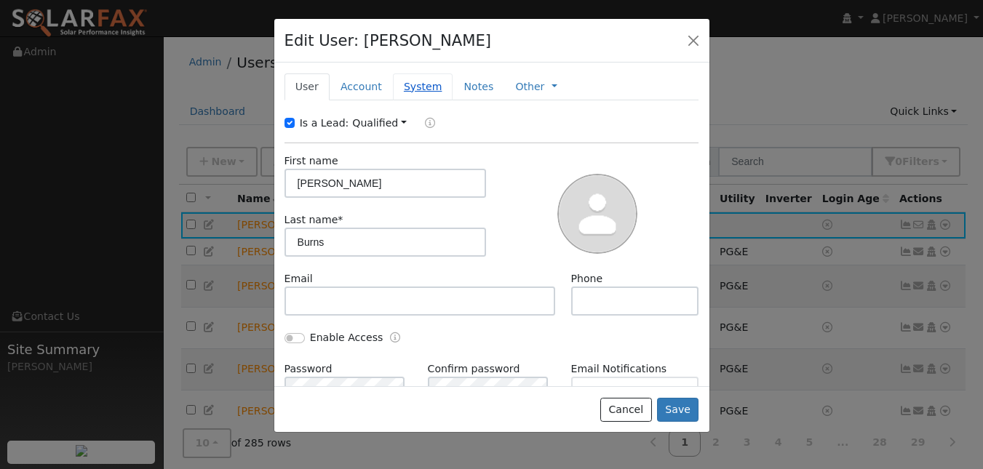
click at [453, 100] on link "System" at bounding box center [423, 86] width 60 height 27
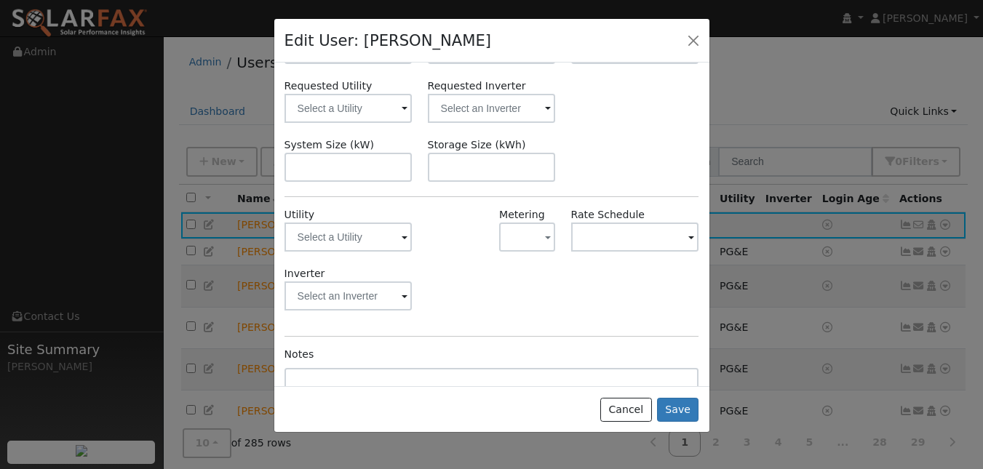
click at [512, 233] on div "Solar Install Date Solar PTO Date True-Up Start Date Requested Utility Requeste…" at bounding box center [491, 249] width 415 height 458
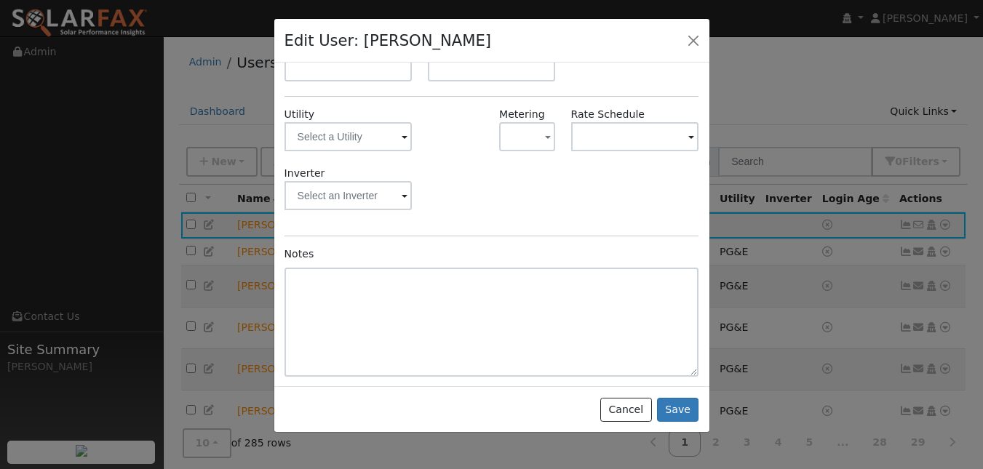
scroll to position [235, 0]
click at [382, 149] on input "text" at bounding box center [348, 136] width 128 height 29
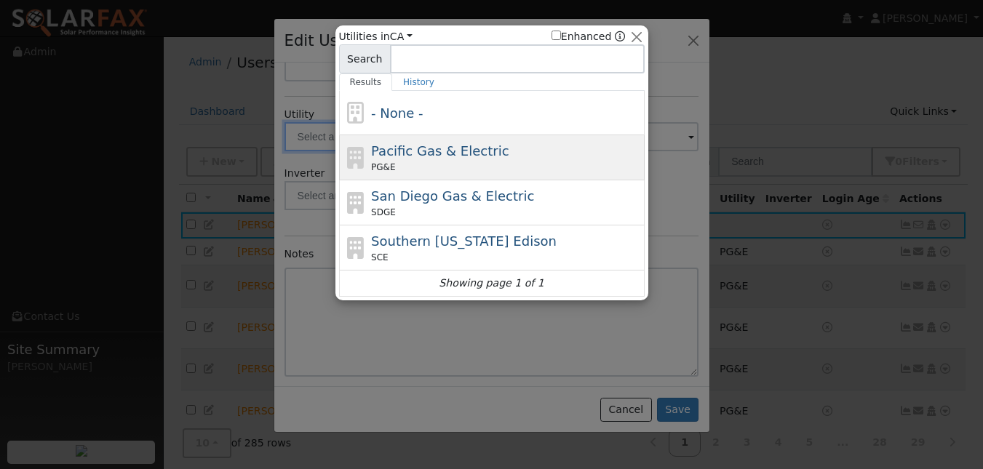
click at [409, 151] on span "Pacific Gas & Electric" at bounding box center [439, 150] width 137 height 15
type input "PG&E"
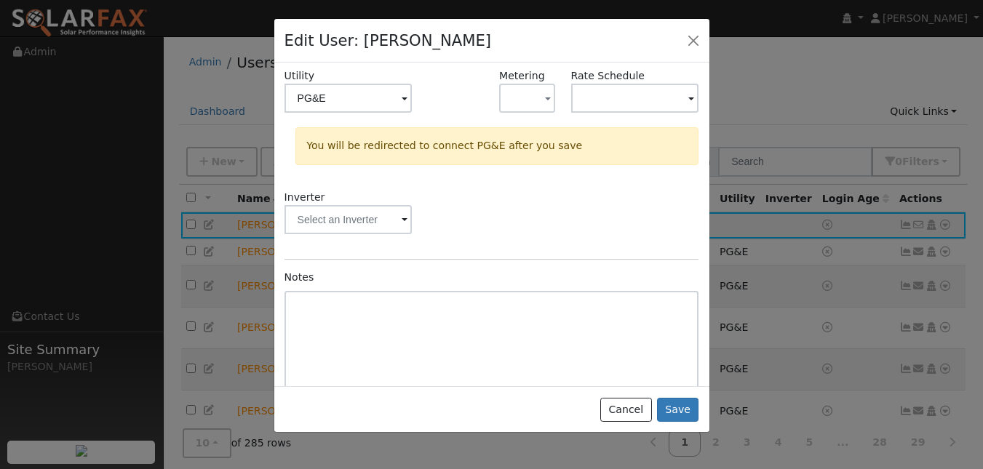
click at [552, 249] on div "Inverter" at bounding box center [491, 219] width 430 height 59
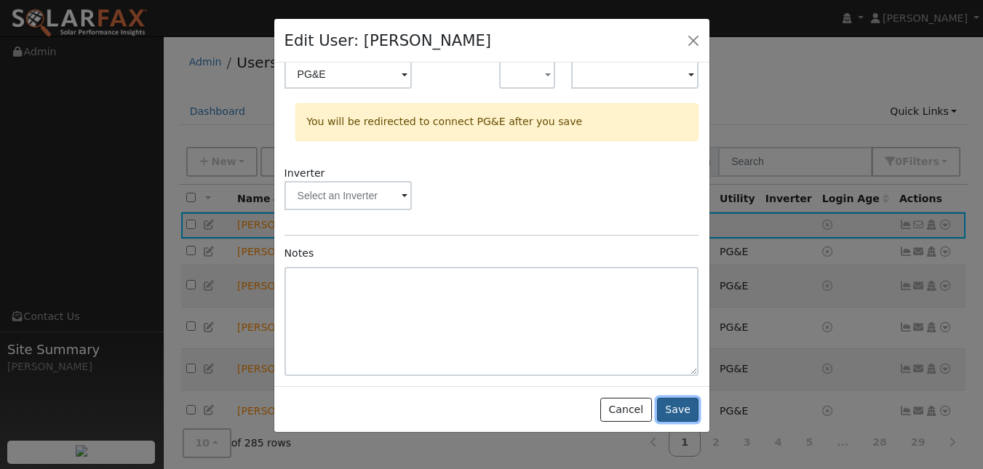
click at [669, 423] on button "Save" at bounding box center [678, 410] width 42 height 25
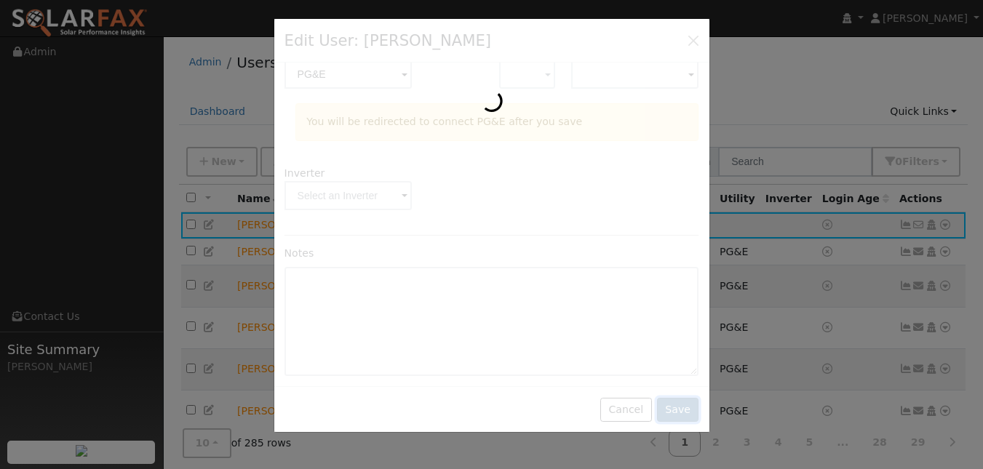
scroll to position [0, 0]
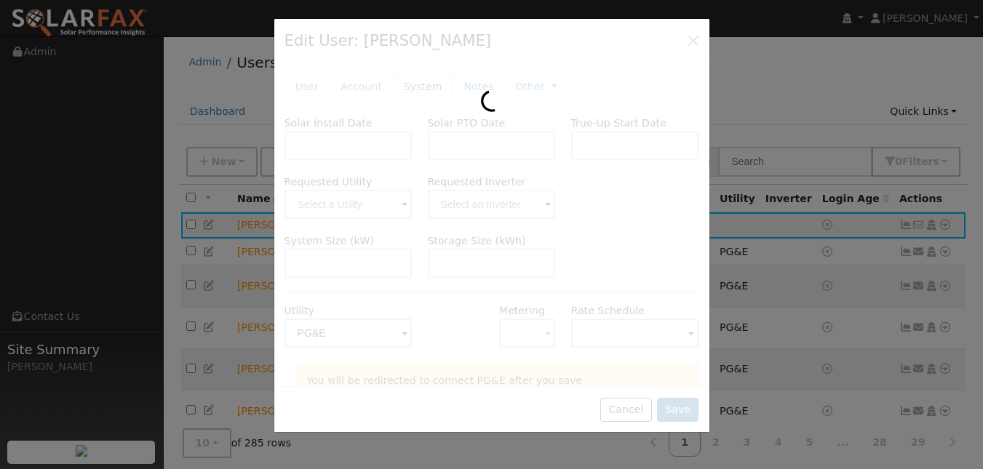
click at [769, 102] on div at bounding box center [491, 234] width 983 height 469
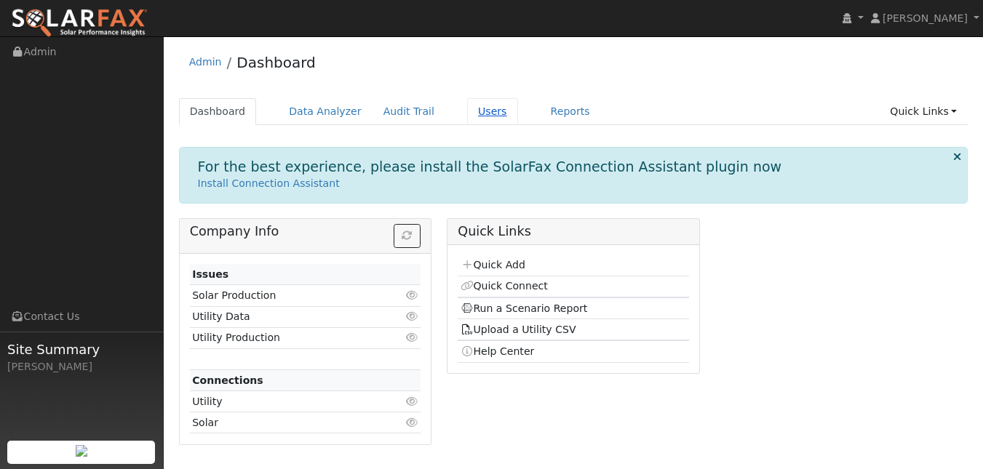
click at [518, 118] on link "Users" at bounding box center [492, 111] width 51 height 27
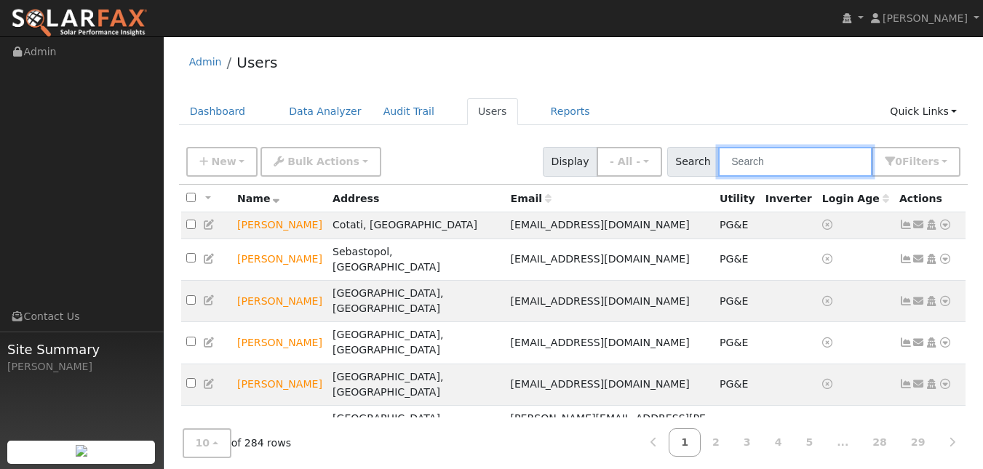
click at [781, 177] on input "text" at bounding box center [795, 162] width 154 height 30
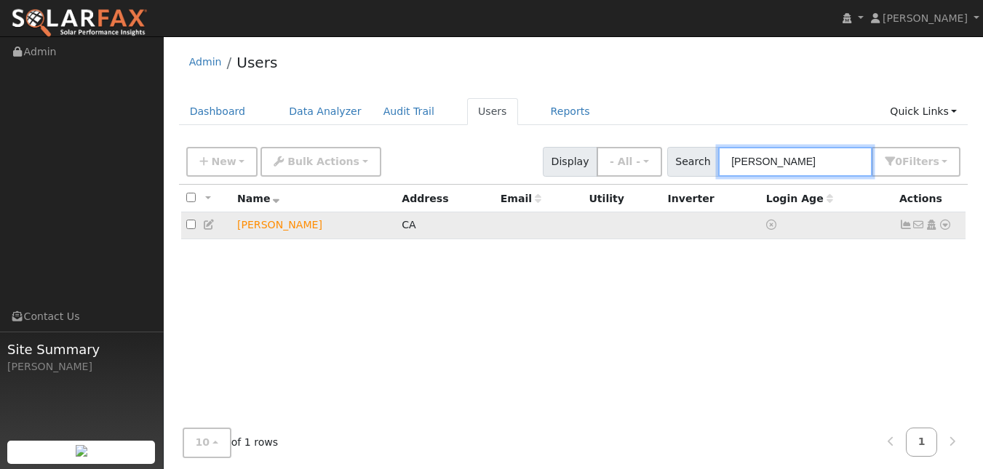
type input "brian burn"
click at [212, 230] on icon at bounding box center [209, 225] width 13 height 10
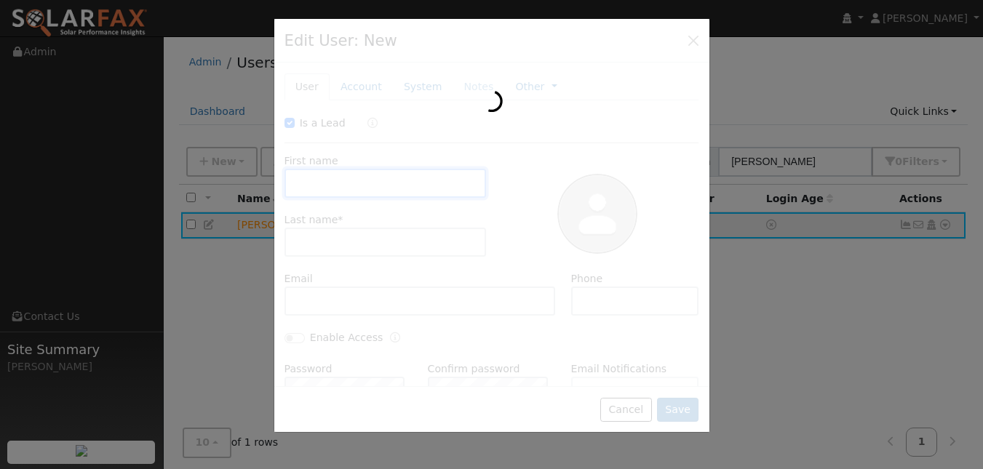
type input "09/18/2025"
checkbox input "true"
type input "Brian"
type input "Burns"
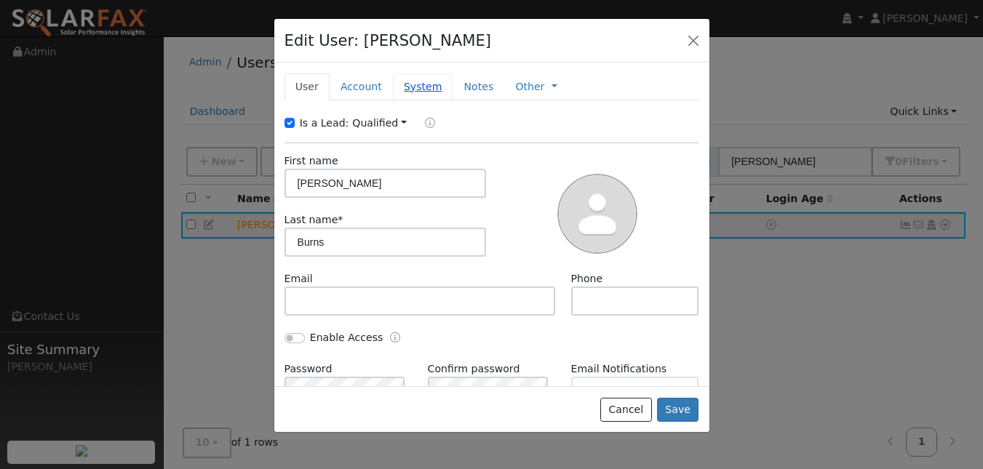
click at [434, 100] on link "System" at bounding box center [423, 86] width 60 height 27
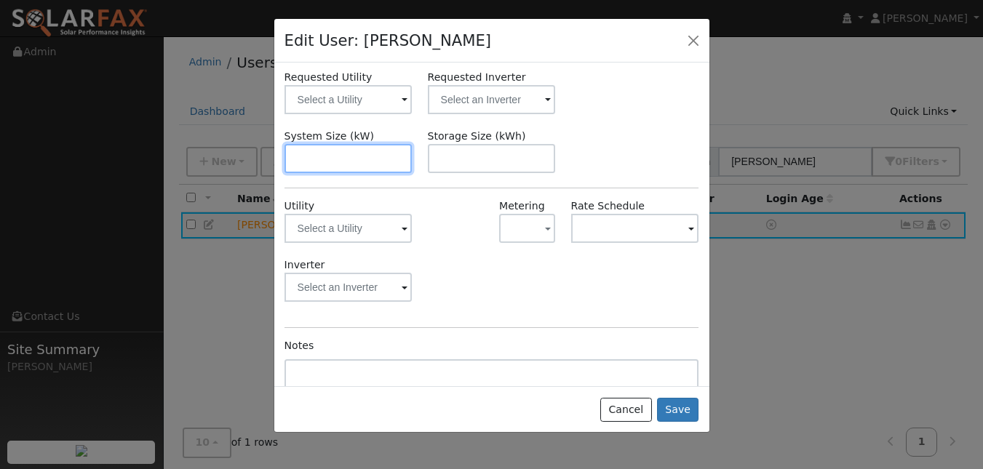
scroll to position [105, 0]
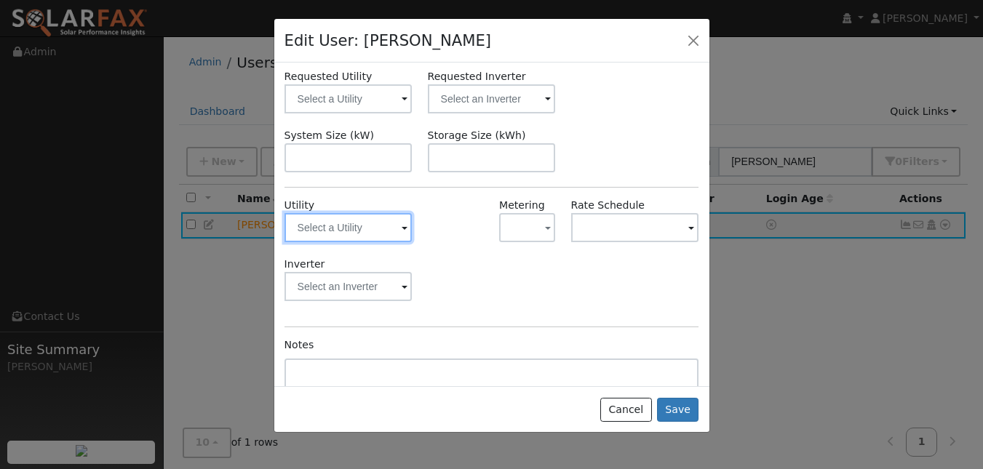
click at [378, 242] on input "text" at bounding box center [348, 227] width 128 height 29
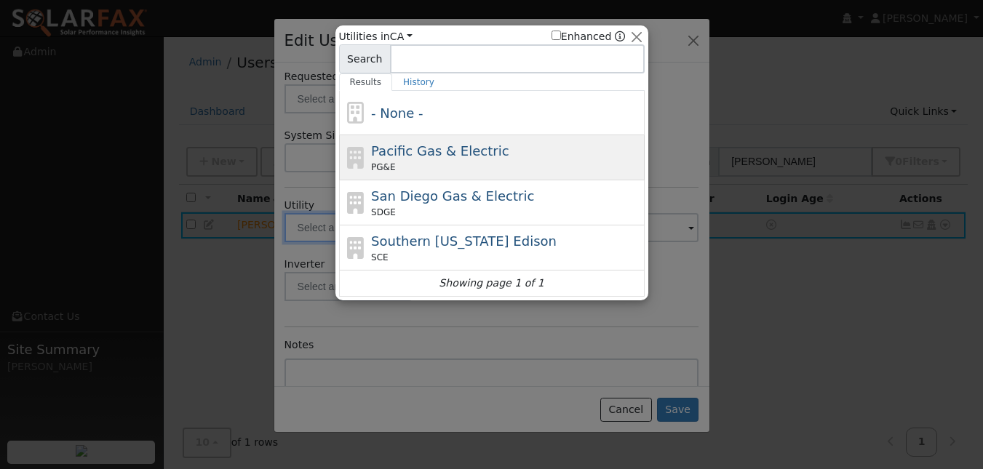
click at [431, 173] on div "PG&E" at bounding box center [506, 167] width 270 height 13
type input "PG&E"
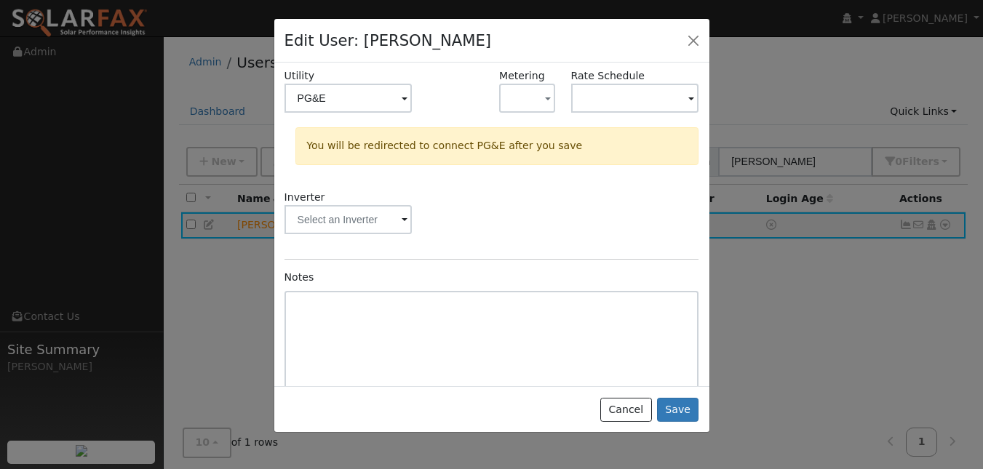
scroll to position [237, 0]
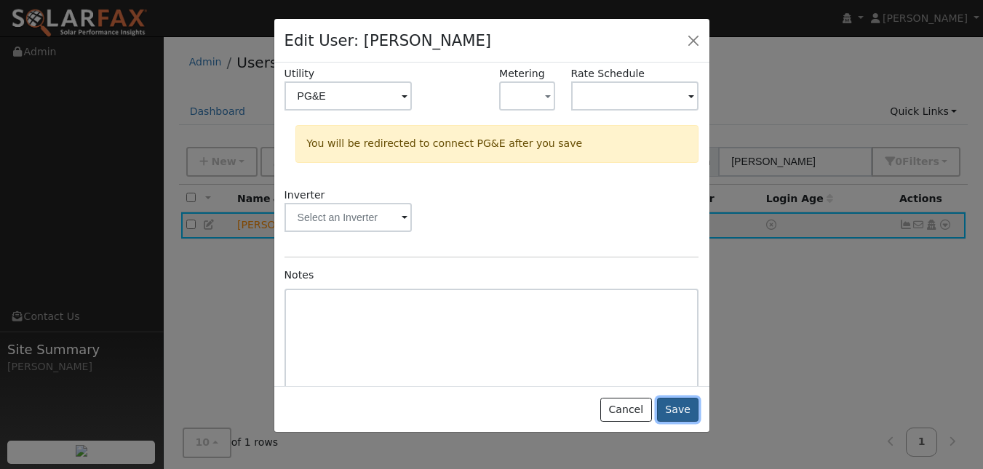
click at [671, 423] on button "Save" at bounding box center [678, 410] width 42 height 25
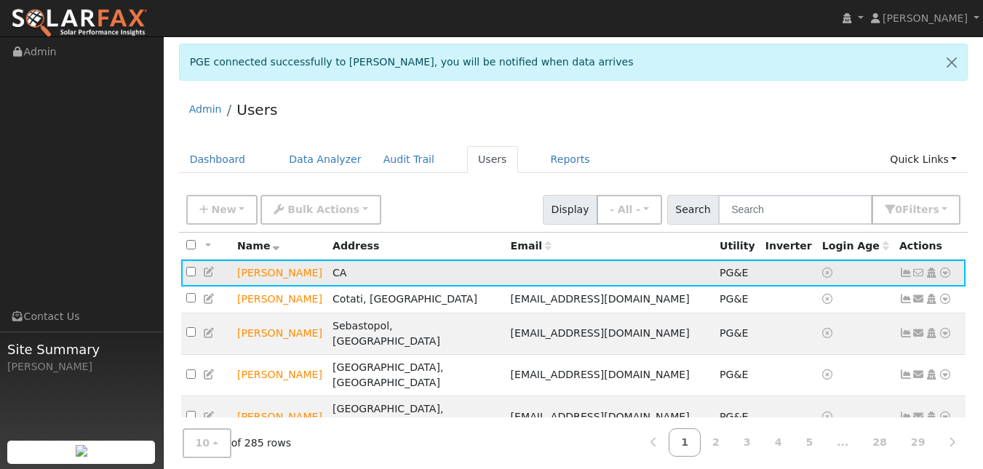
click at [214, 277] on icon at bounding box center [209, 272] width 13 height 10
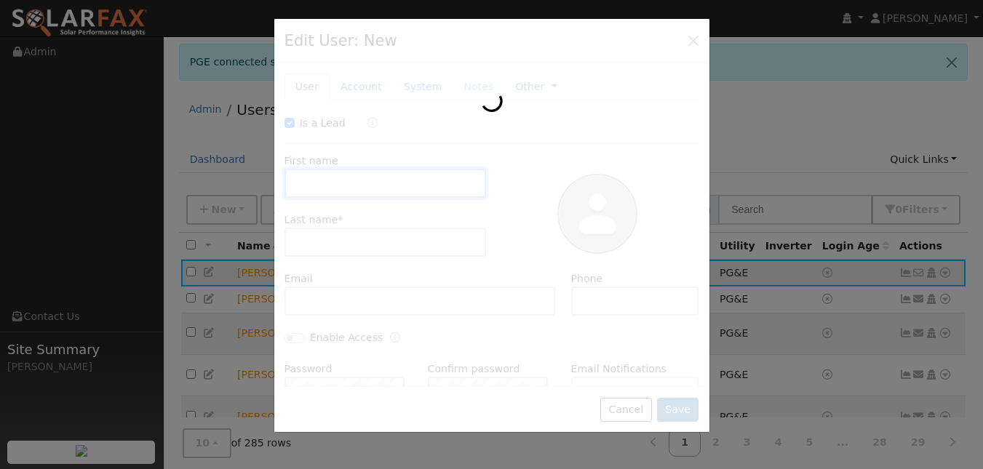
type input "09/18/2025"
checkbox input "true"
type input "Brian"
type input "Burns"
type input "Pacific Gas & Electric"
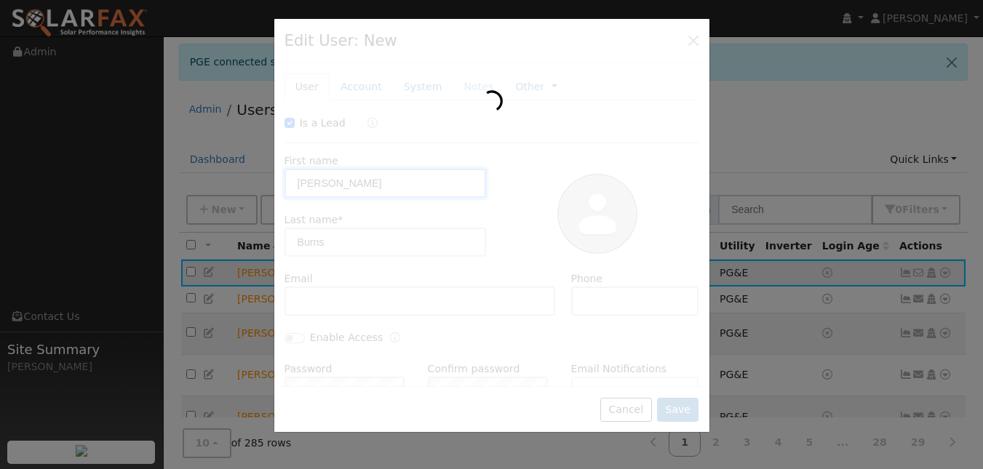
type input "PG&E"
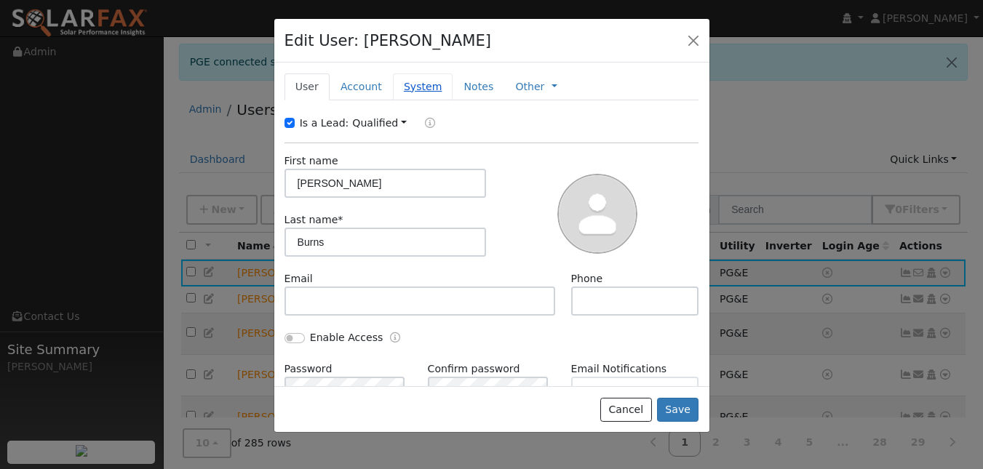
click at [453, 100] on link "System" at bounding box center [423, 86] width 60 height 27
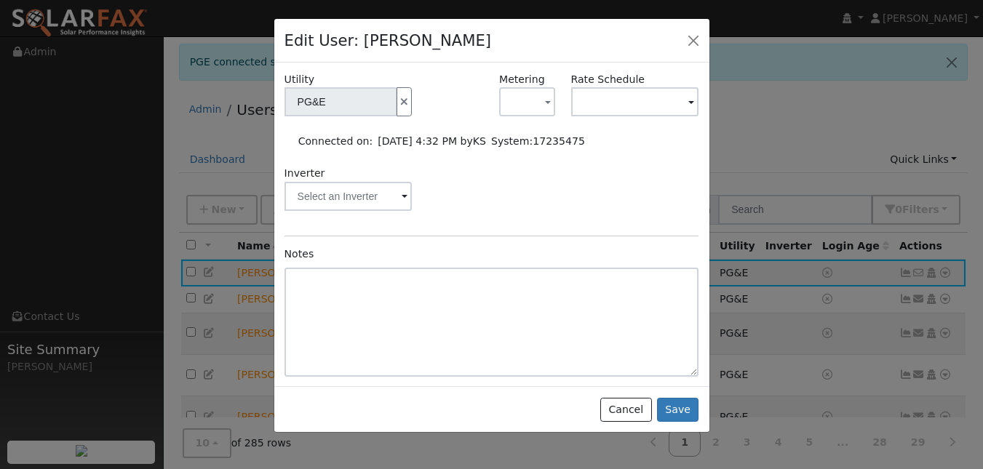
scroll to position [283, 0]
drag, startPoint x: 551, startPoint y: 145, endPoint x: 397, endPoint y: 103, distance: 159.0
click at [398, 103] on icon "button" at bounding box center [404, 102] width 13 height 10
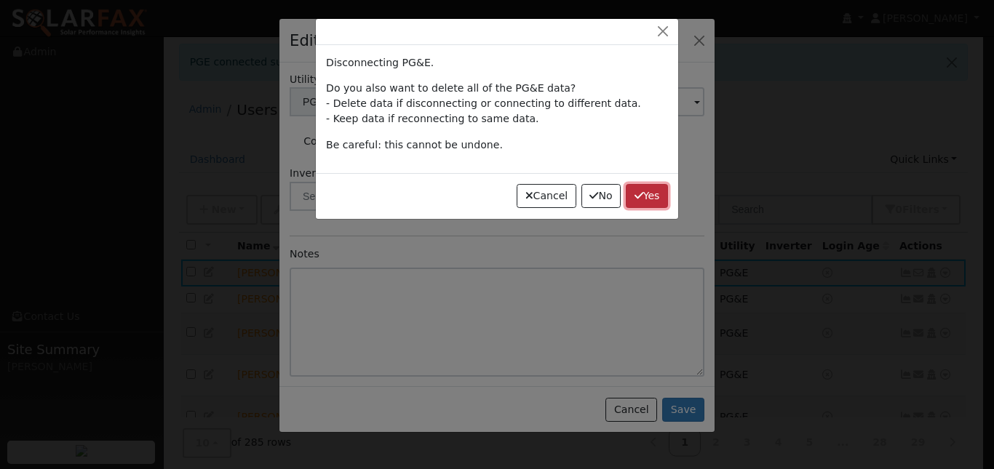
click at [640, 209] on button "Yes" at bounding box center [647, 196] width 42 height 25
click at [634, 201] on icon "button" at bounding box center [638, 196] width 9 height 10
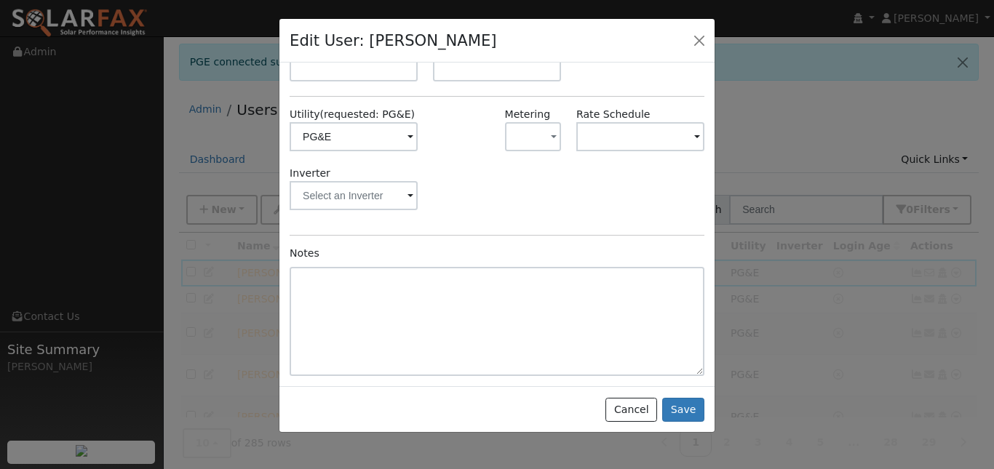
click at [631, 265] on div "Solar Install Date Solar PTO Date True-Up Start Date Requested Utility Pacific …" at bounding box center [497, 148] width 415 height 458
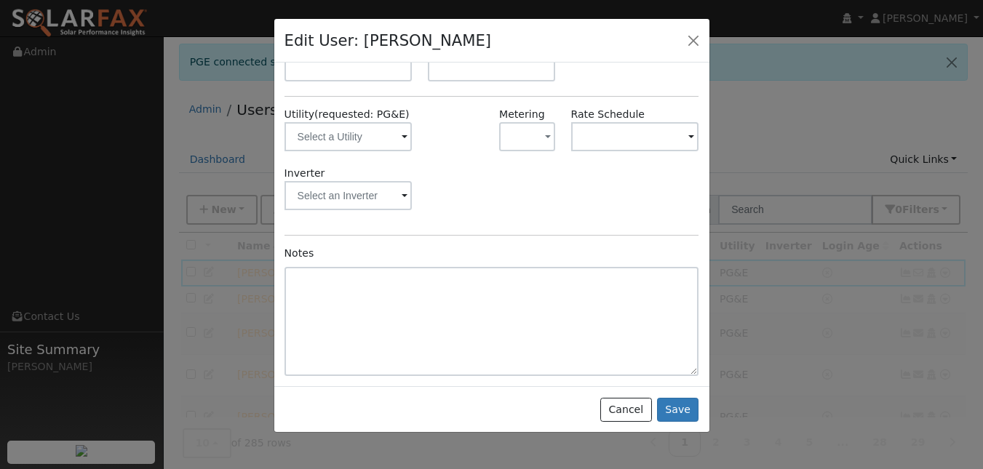
scroll to position [0, 0]
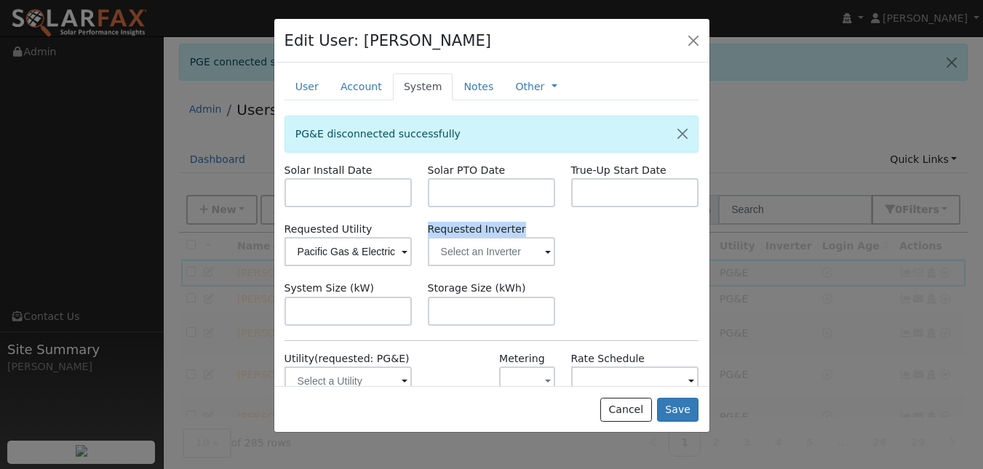
click at [631, 265] on div "Solar Install Date Solar PTO Date True-Up Start Date Requested Utility Pacific …" at bounding box center [491, 392] width 415 height 458
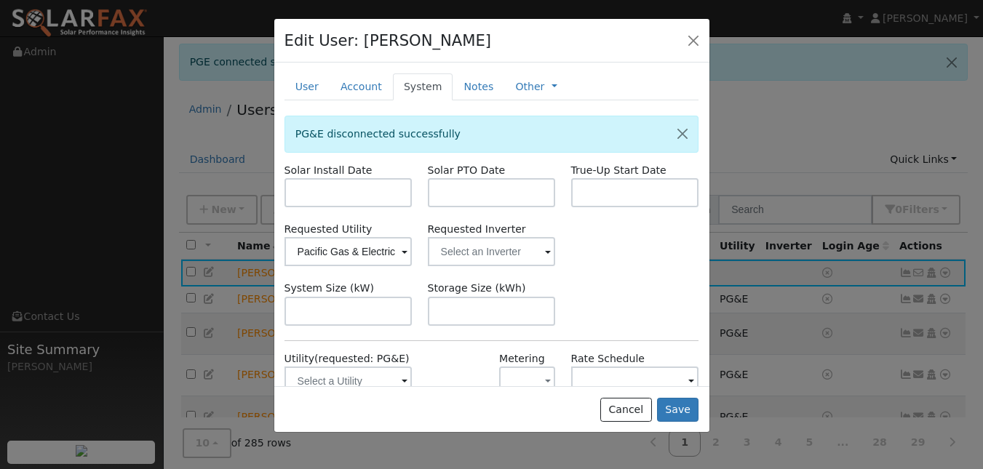
click at [620, 266] on div "Requested Utility Pacific Gas & Electric Requested Inverter" at bounding box center [491, 244] width 430 height 44
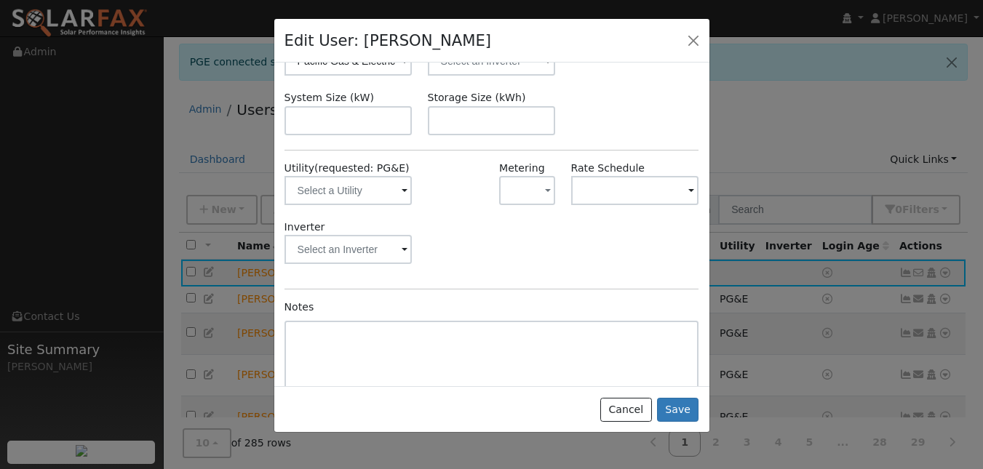
scroll to position [193, 0]
click at [377, 203] on input "text" at bounding box center [348, 188] width 128 height 29
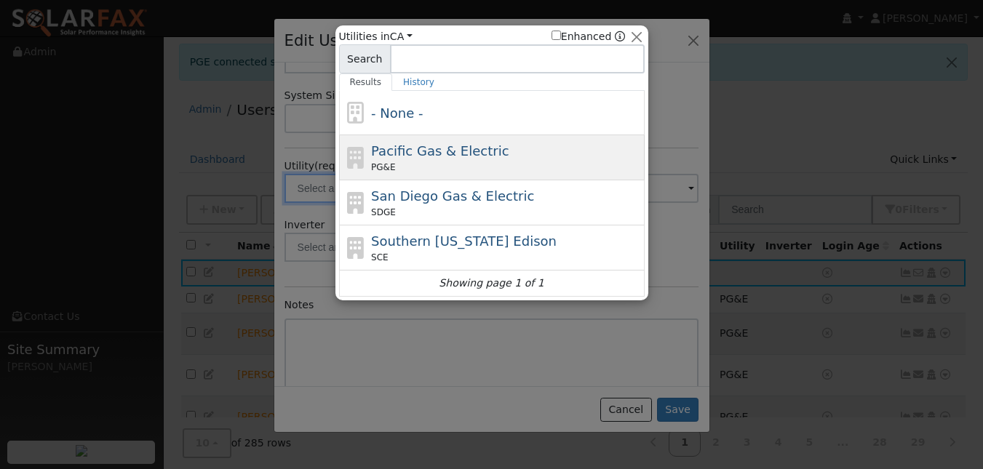
click at [419, 159] on span "Pacific Gas & Electric" at bounding box center [439, 150] width 137 height 15
type input "PG&E"
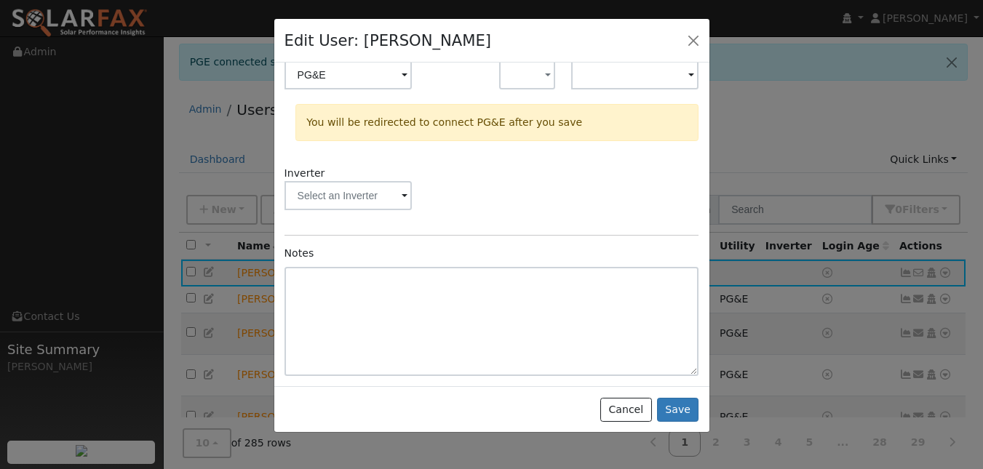
scroll to position [375, 0]
click at [670, 422] on button "Save" at bounding box center [678, 410] width 42 height 25
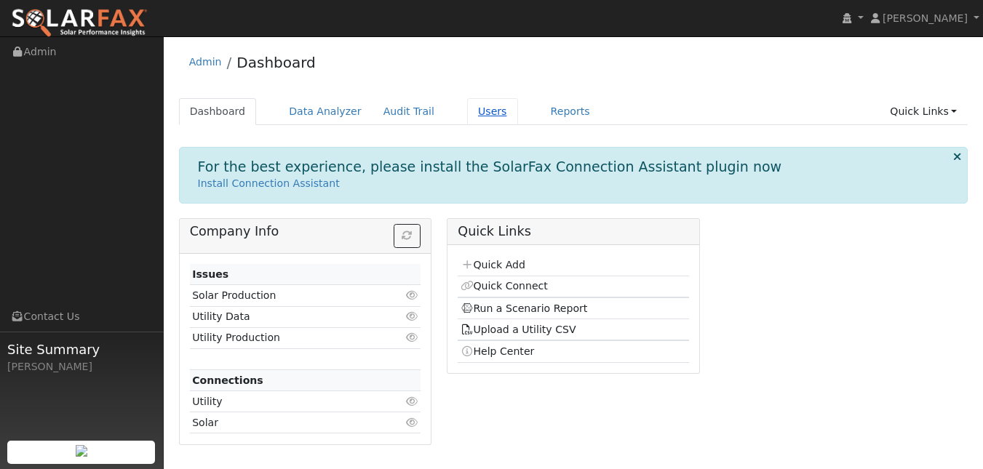
click at [518, 120] on link "Users" at bounding box center [492, 111] width 51 height 27
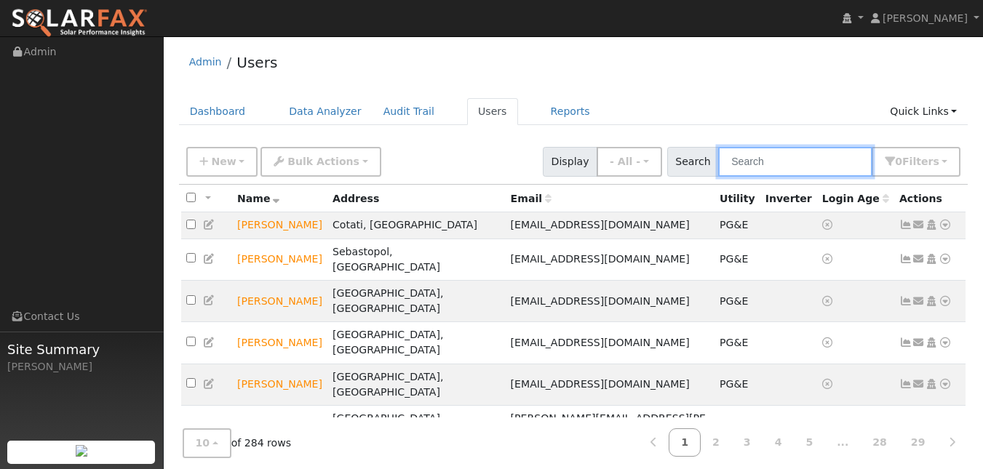
click at [743, 175] on input "text" at bounding box center [795, 162] width 154 height 30
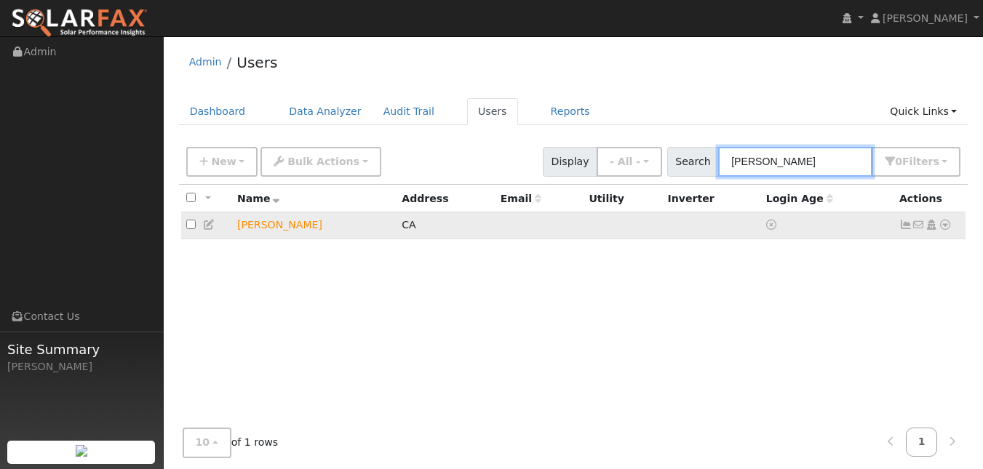
type input "[PERSON_NAME]"
click at [215, 230] on icon at bounding box center [209, 225] width 13 height 10
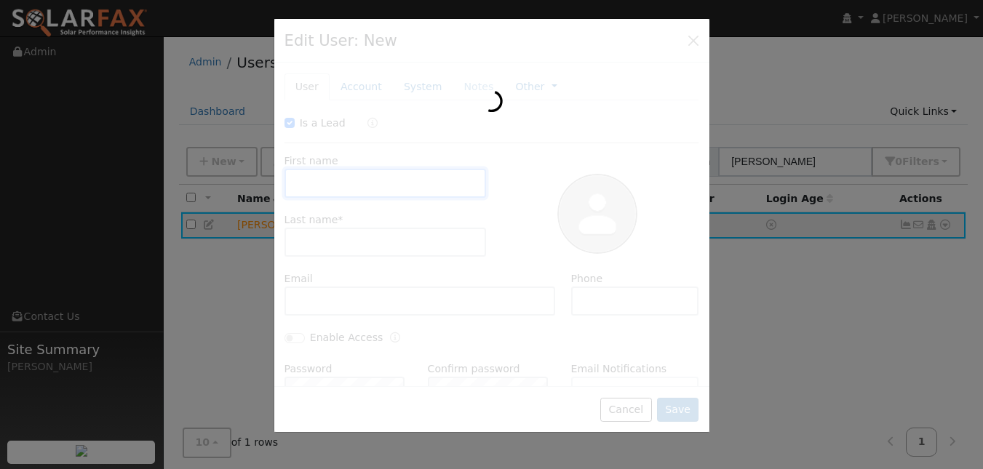
type input "[DATE]"
checkbox input "true"
type input "[PERSON_NAME]"
type input "Burns"
type input "Pacific Gas & Electric"
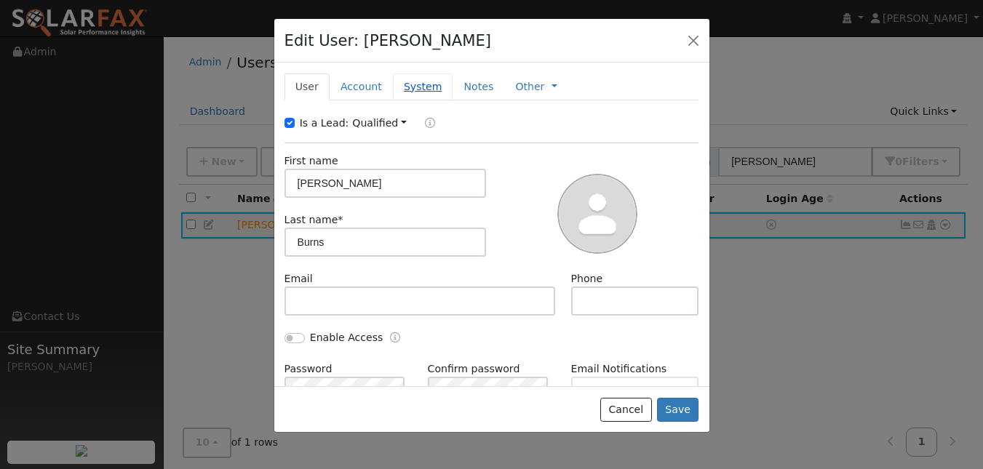
click at [445, 98] on link "System" at bounding box center [423, 86] width 60 height 27
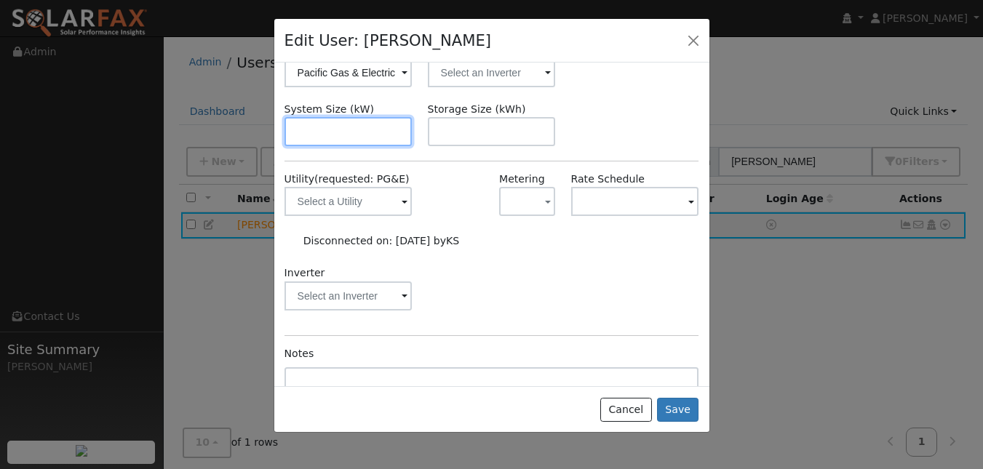
scroll to position [132, 0]
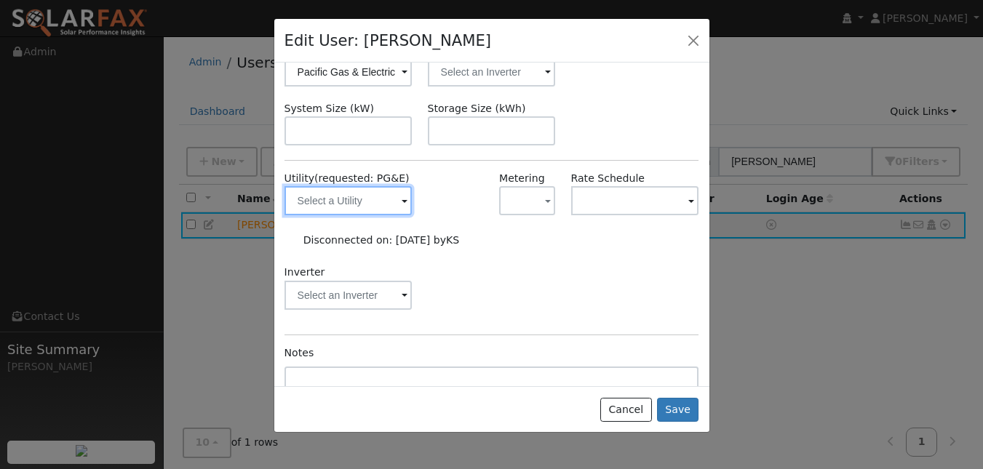
click at [367, 215] on input "text" at bounding box center [348, 200] width 128 height 29
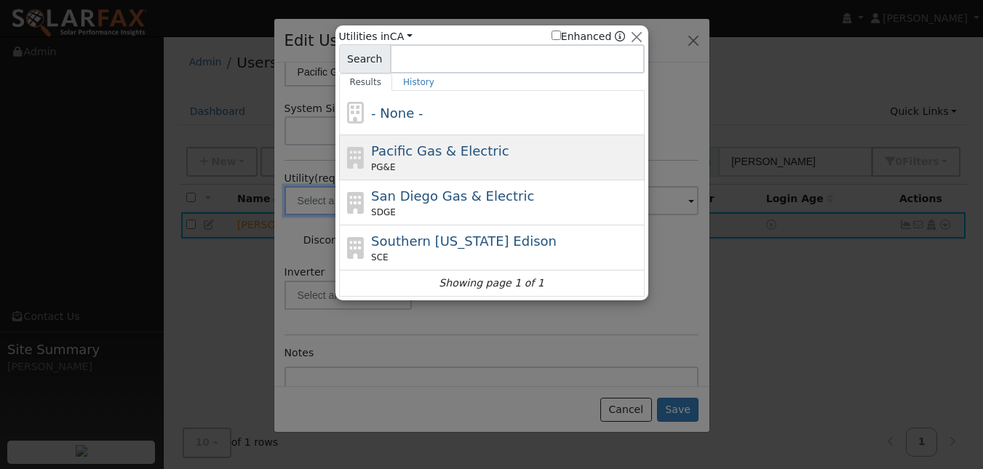
click at [443, 159] on span "Pacific Gas & Electric" at bounding box center [439, 150] width 137 height 15
type input "PG&E"
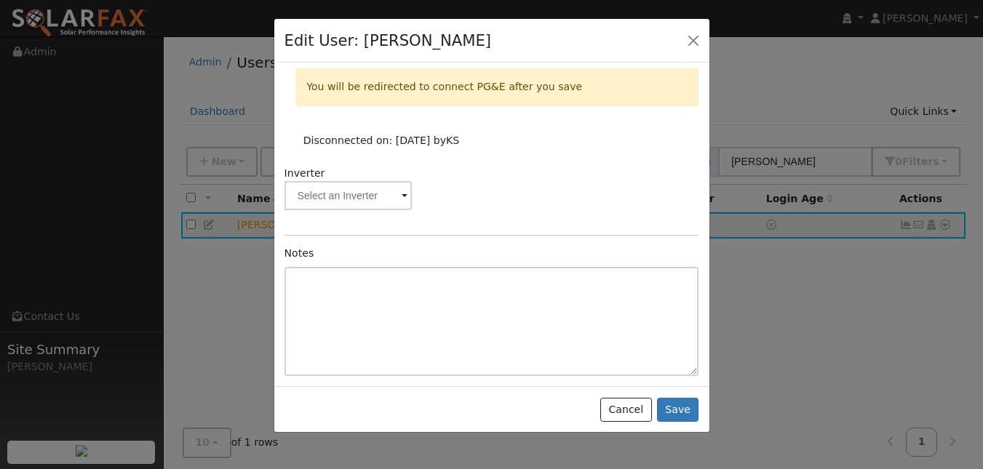
scroll to position [297, 0]
click at [666, 423] on button "Save" at bounding box center [678, 410] width 42 height 25
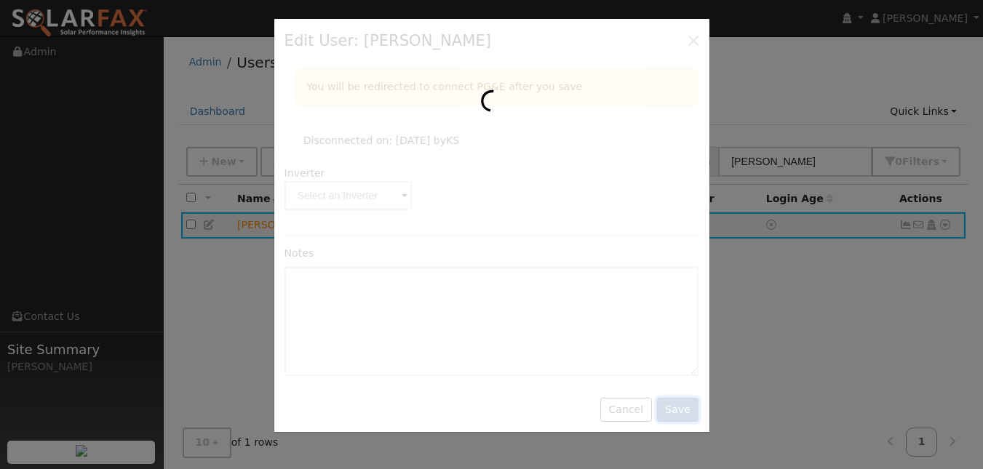
scroll to position [0, 0]
